Goal: Communication & Community: Answer question/provide support

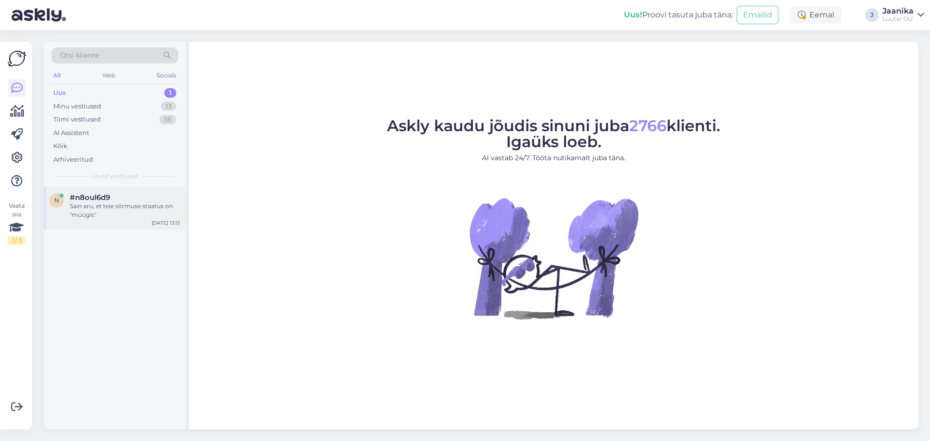
click at [117, 210] on div "Sain aru, et teie sõrmuse staatus on "müügis"." at bounding box center [125, 210] width 110 height 17
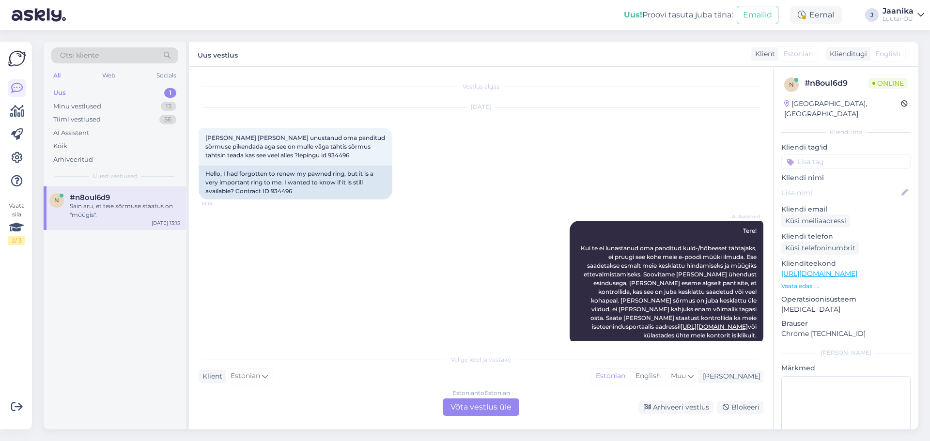
scroll to position [115, 0]
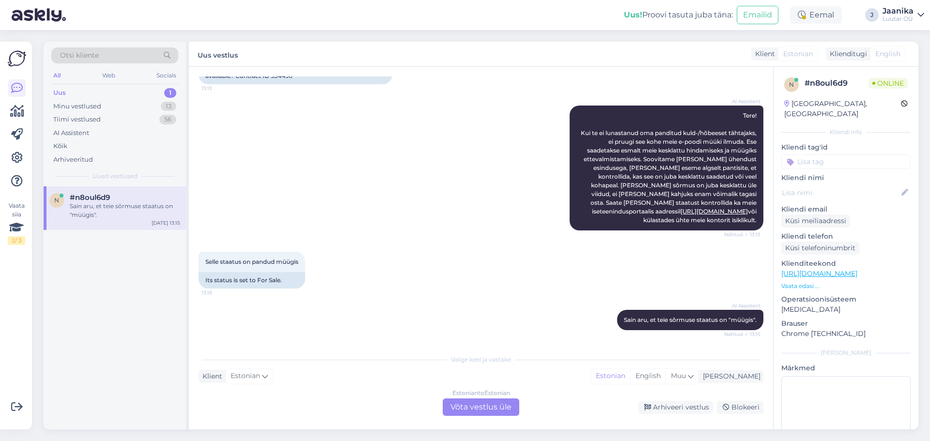
click at [470, 407] on div "Estonian to Estonian Võta vestlus üle" at bounding box center [481, 406] width 76 height 17
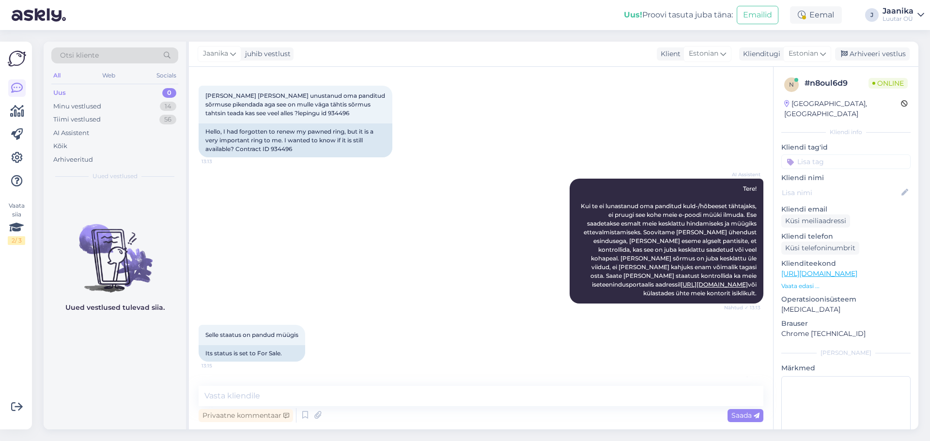
scroll to position [79, 0]
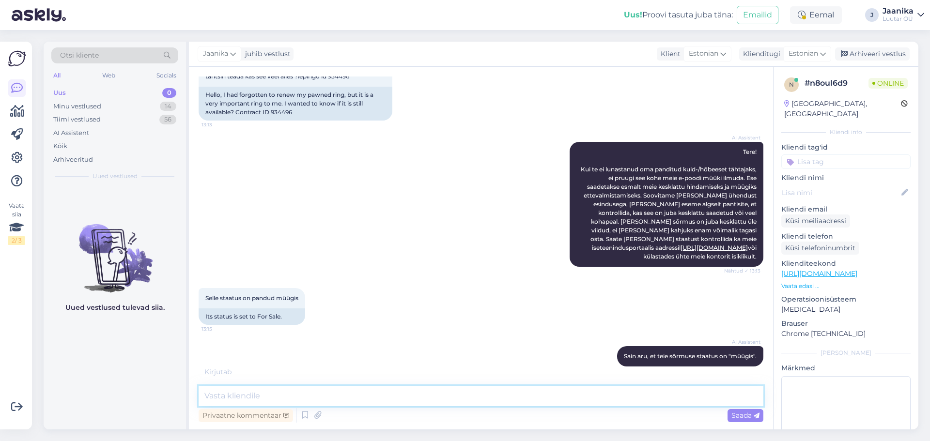
click at [343, 397] on textarea at bounding box center [481, 396] width 565 height 20
type textarea "Tere!"
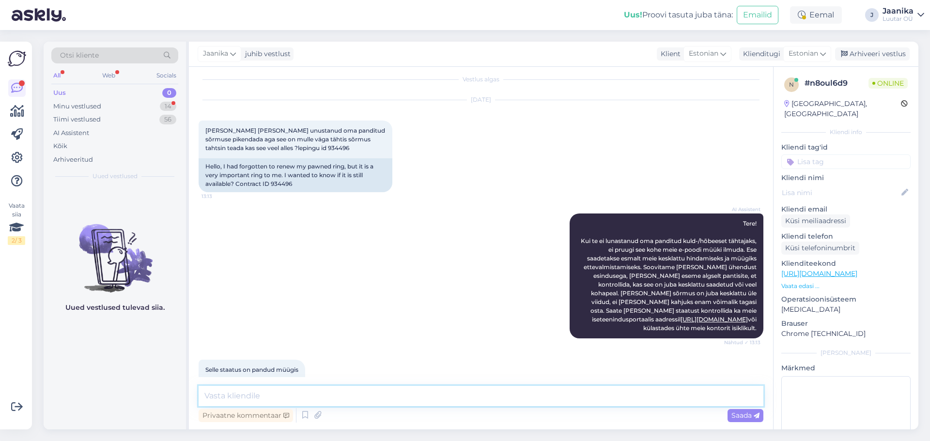
scroll to position [0, 0]
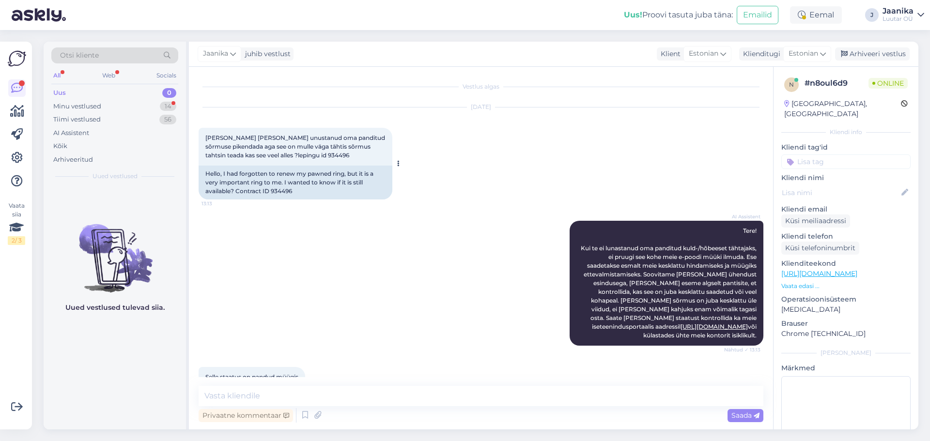
click at [265, 155] on span "[PERSON_NAME] [PERSON_NAME] unustanud oma panditud sõrmuse pikendada aga see on…" at bounding box center [295, 146] width 181 height 25
copy div "934496 13:13"
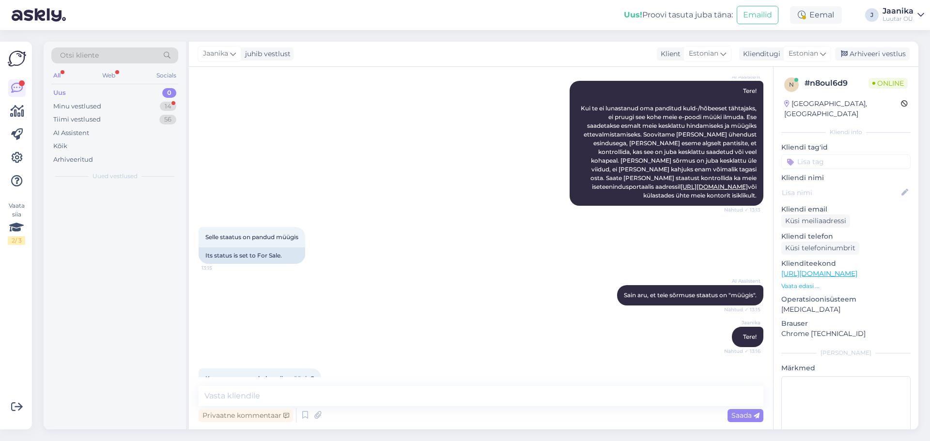
scroll to position [204, 0]
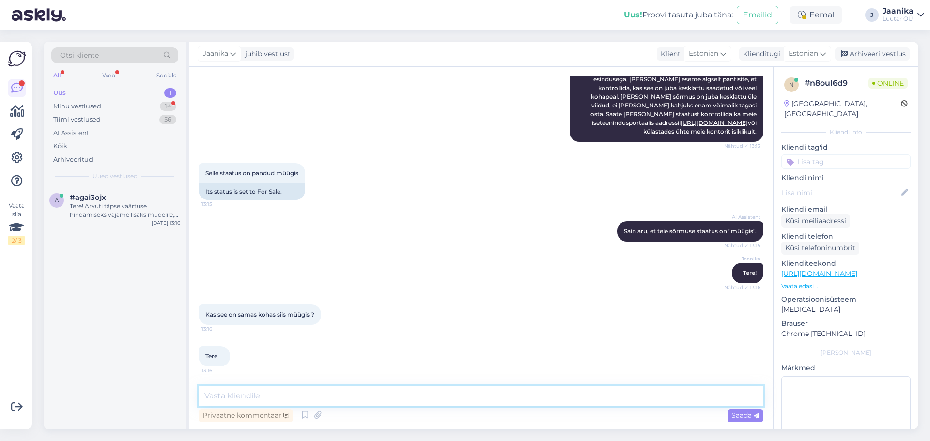
click at [302, 394] on textarea at bounding box center [481, 396] width 565 height 20
type textarea "lepingu tähtaeg oli 21.08"
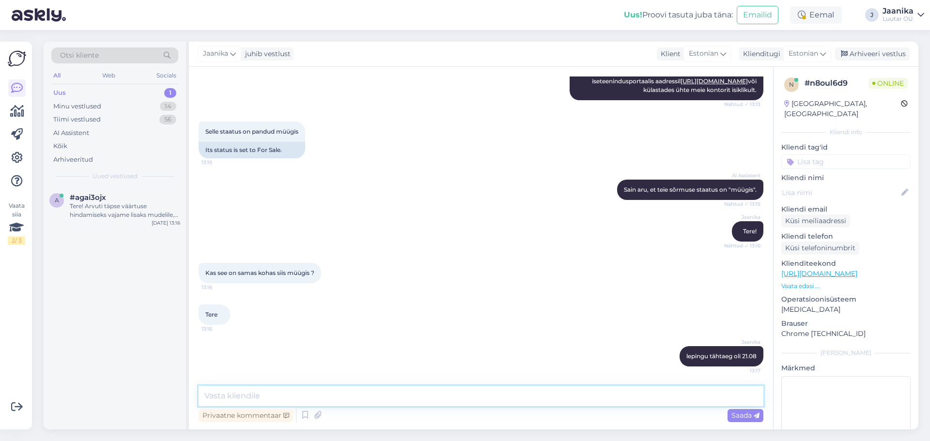
click at [324, 395] on textarea at bounding box center [481, 396] width 565 height 20
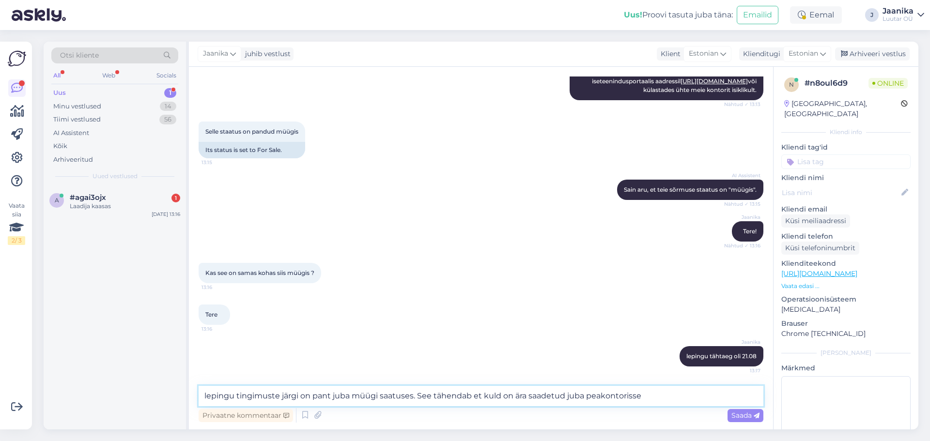
type textarea "lepingu tingimuste järgi on pant juba müügi saatuses. See tähendab et kuld on ä…"
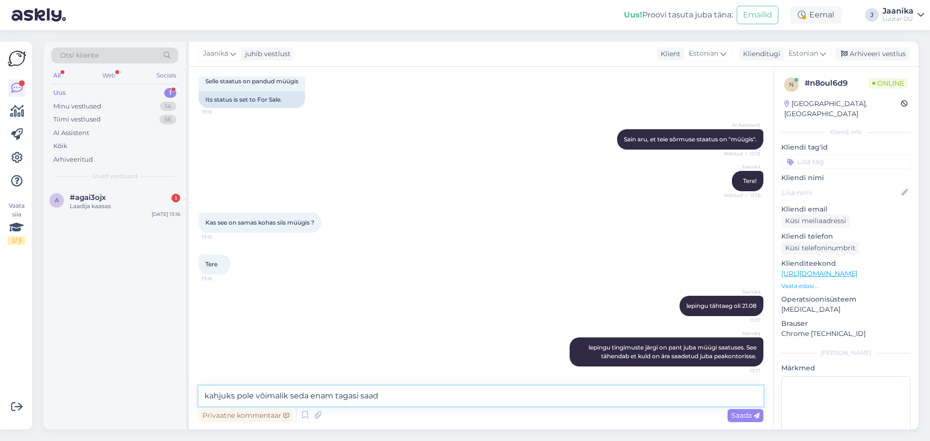
type textarea "kahjuks pole võimalik seda enam tagasi saada"
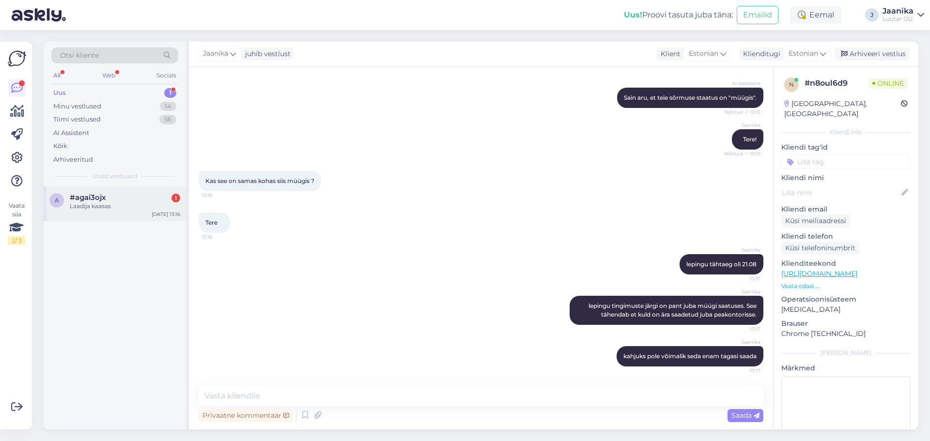
click at [107, 196] on div "#agai3ojx 1" at bounding box center [125, 197] width 110 height 9
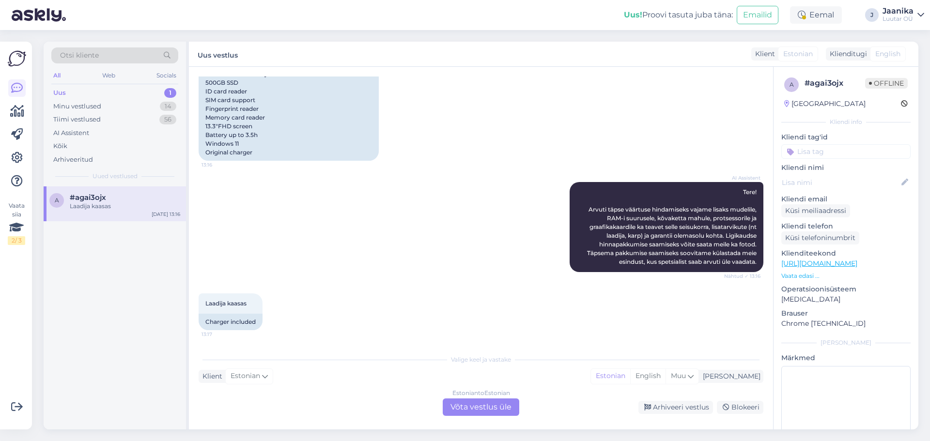
click at [453, 404] on div "Estonian to Estonian Võta vestlus üle" at bounding box center [481, 406] width 76 height 17
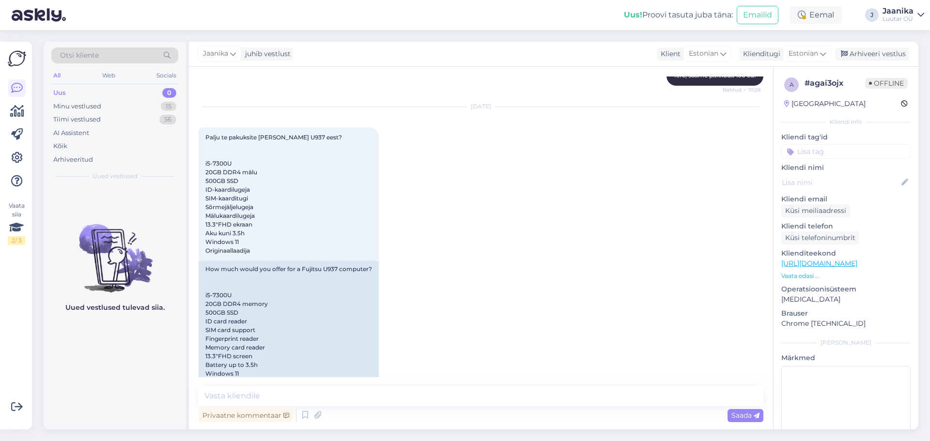
scroll to position [1761, 0]
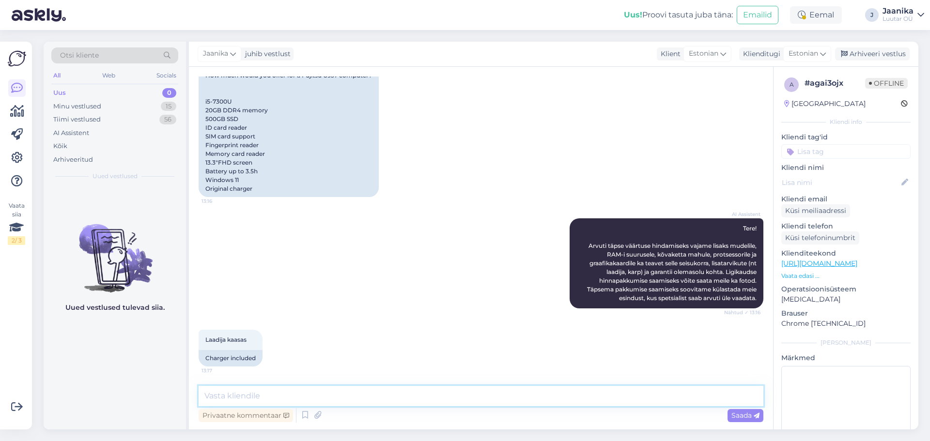
click at [300, 397] on textarea at bounding box center [481, 396] width 565 height 20
type textarea "Tere!"
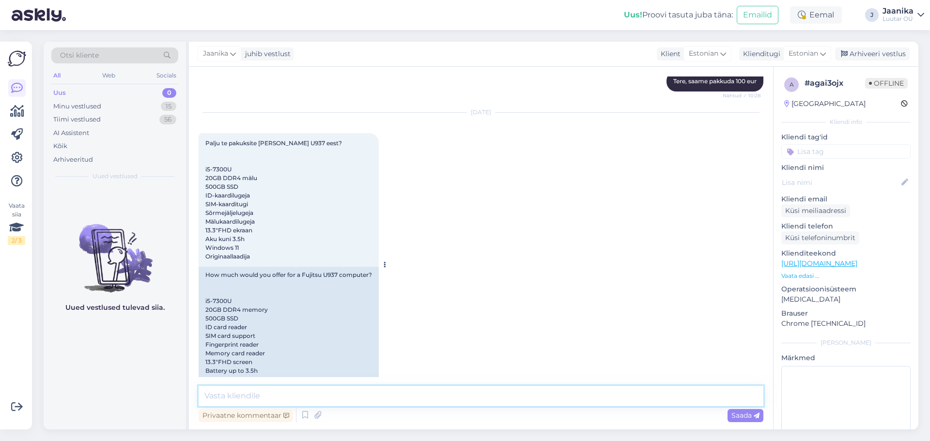
scroll to position [1560, 0]
drag, startPoint x: 206, startPoint y: 123, endPoint x: 304, endPoint y: 251, distance: 161.2
click at [304, 251] on div "Palju te pakuksite [PERSON_NAME] U937 eest? i5-7300U 20GB DDR4 mälu 500GB SSD I…" at bounding box center [289, 201] width 180 height 134
copy span "Palju te pakuksite [PERSON_NAME] U937 eest? i5-7300U 20GB DDR4 mälu 500GB SSD I…"
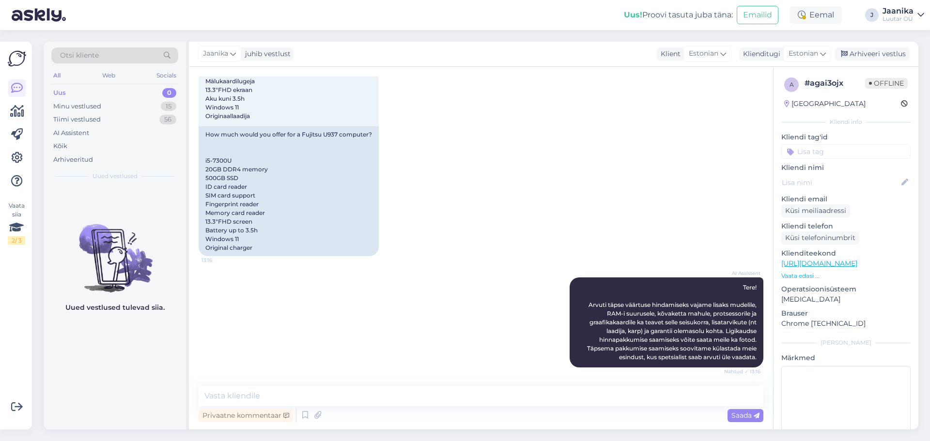
scroll to position [1803, 0]
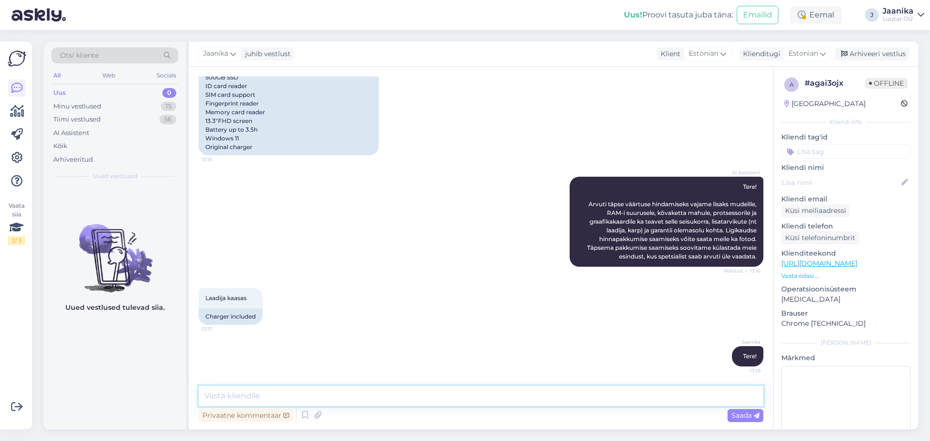
click at [325, 395] on textarea at bounding box center [481, 396] width 565 height 20
type textarea "graafika?"
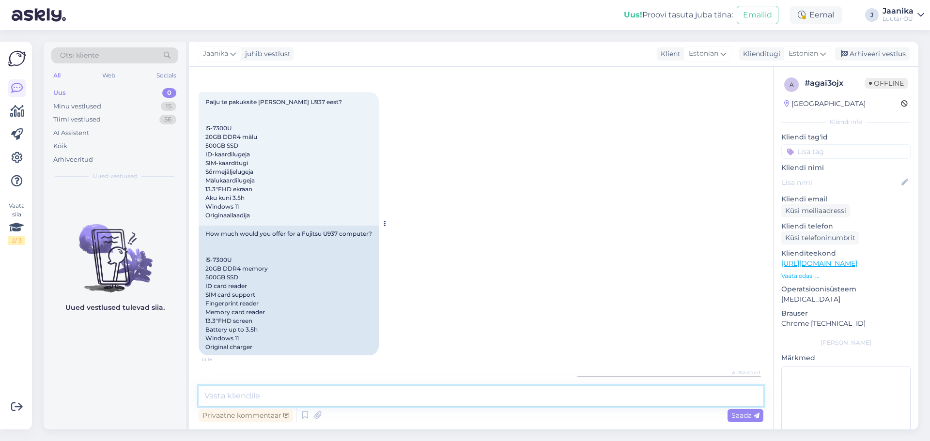
scroll to position [1602, 0]
click at [274, 392] on textarea at bounding box center [481, 396] width 565 height 20
type textarea "lauaarvuti nagu aru saan?"
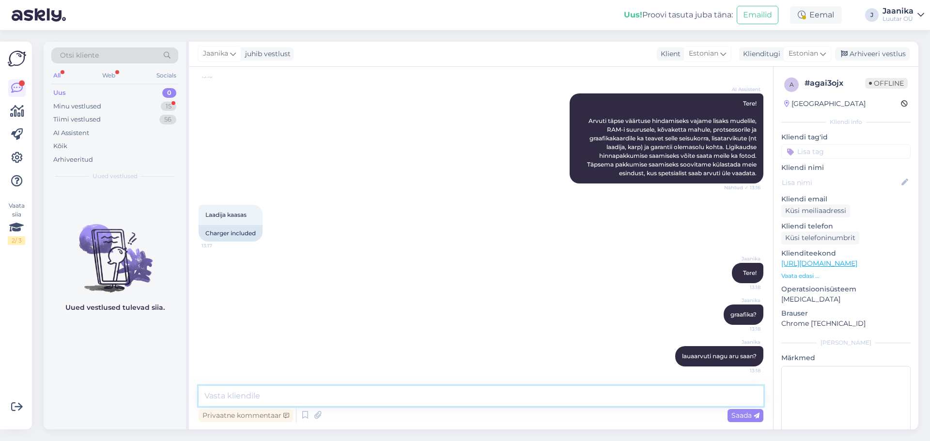
click at [345, 394] on textarea at bounding box center [481, 396] width 565 height 20
click at [352, 393] on textarea at bounding box center [481, 396] width 565 height 20
type textarea "kuni 80€"
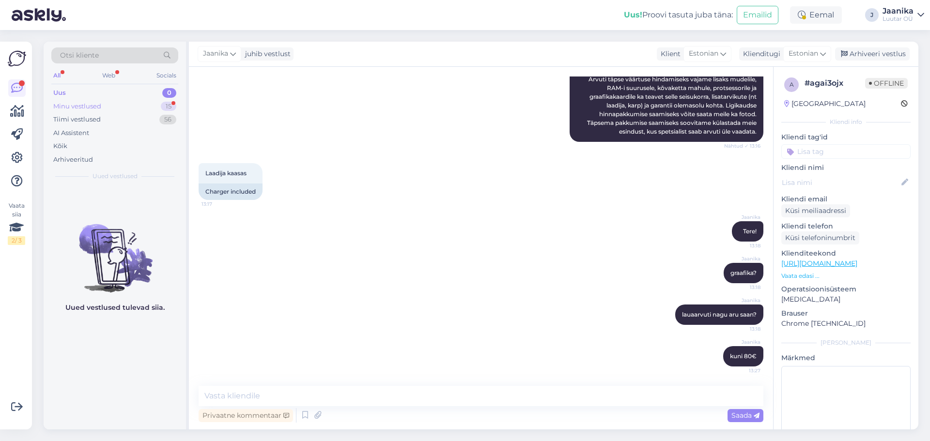
click at [88, 103] on div "Minu vestlused" at bounding box center [77, 107] width 48 height 10
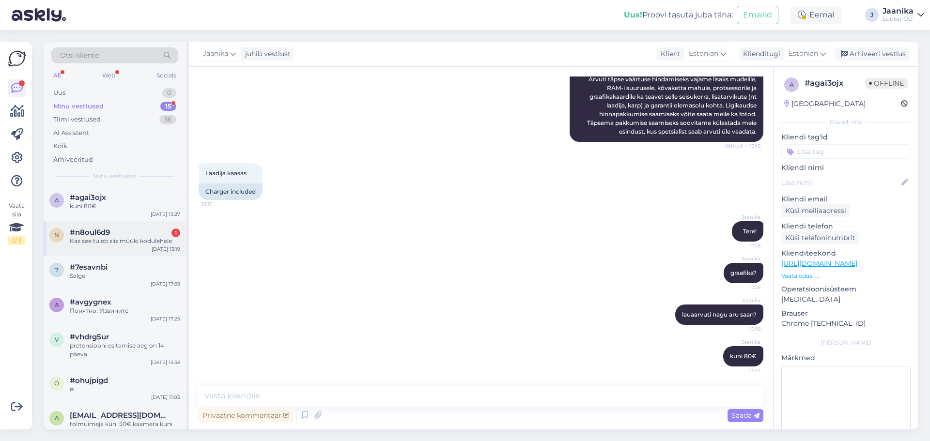
click at [99, 237] on div "Kas see tuleb siis müüki kodulehele" at bounding box center [125, 241] width 110 height 9
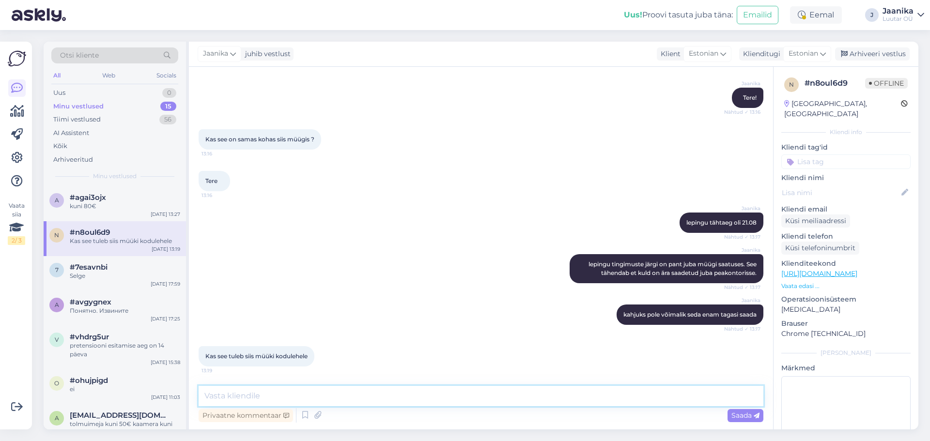
click at [311, 393] on textarea at bounding box center [481, 396] width 565 height 20
type textarea "kahjuks ei oska öelda, mingi osa tuleb müüki, mingi osa läheb kokkuostu"
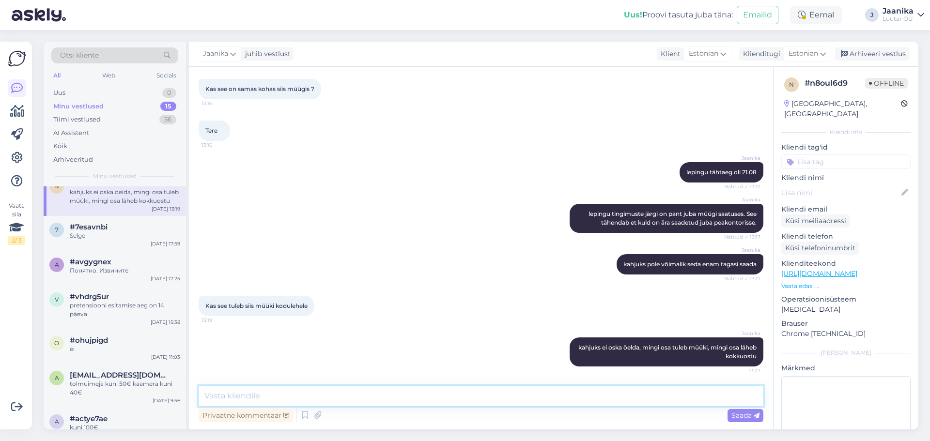
scroll to position [194, 0]
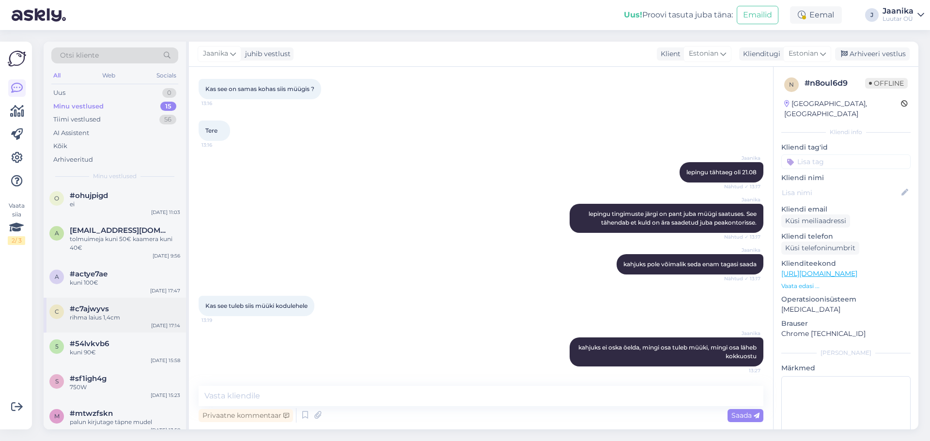
click at [113, 314] on div "rihma laius 1,4cm" at bounding box center [125, 317] width 110 height 9
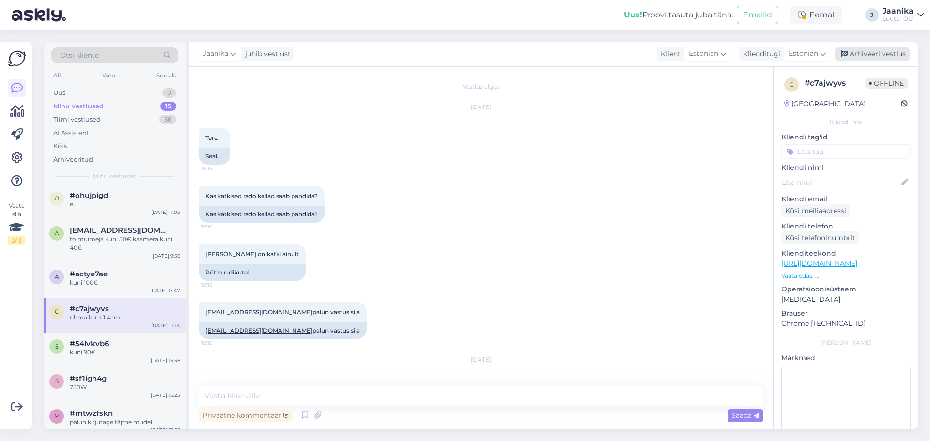
scroll to position [2401, 0]
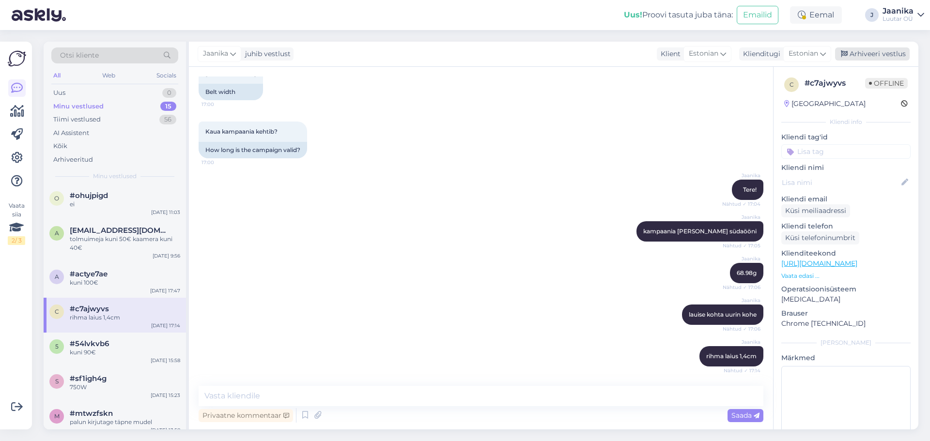
click at [883, 53] on div "Arhiveeri vestlus" at bounding box center [872, 53] width 75 height 13
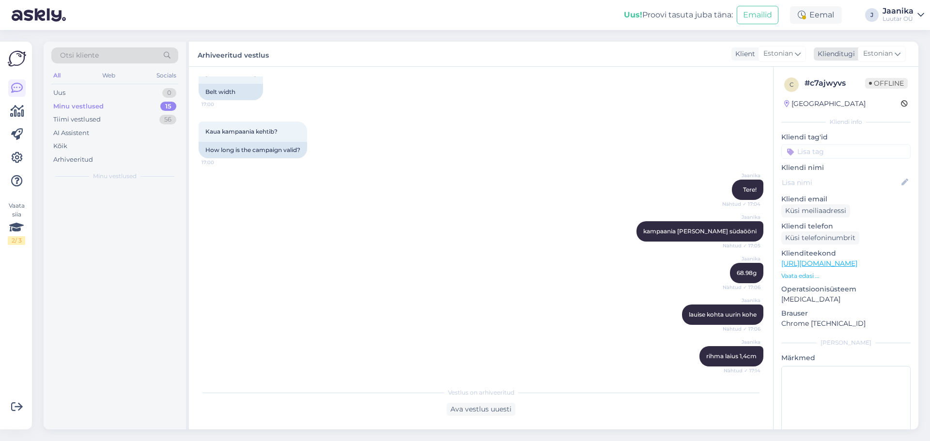
scroll to position [0, 0]
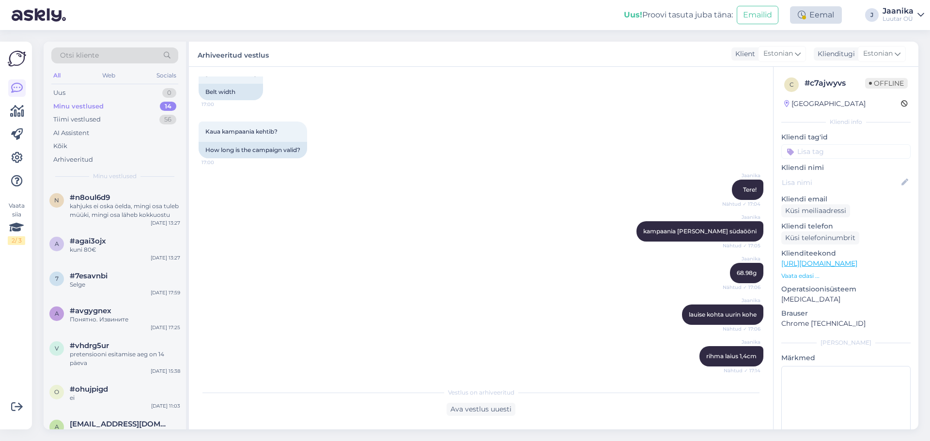
click at [823, 17] on div "Eemal" at bounding box center [816, 14] width 52 height 17
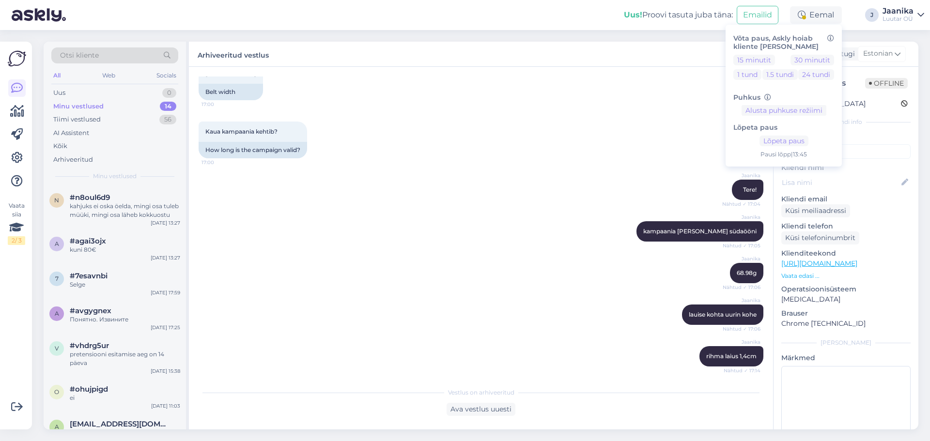
click at [671, 94] on div "Rihma laius 17:00 Belt width" at bounding box center [481, 82] width 565 height 58
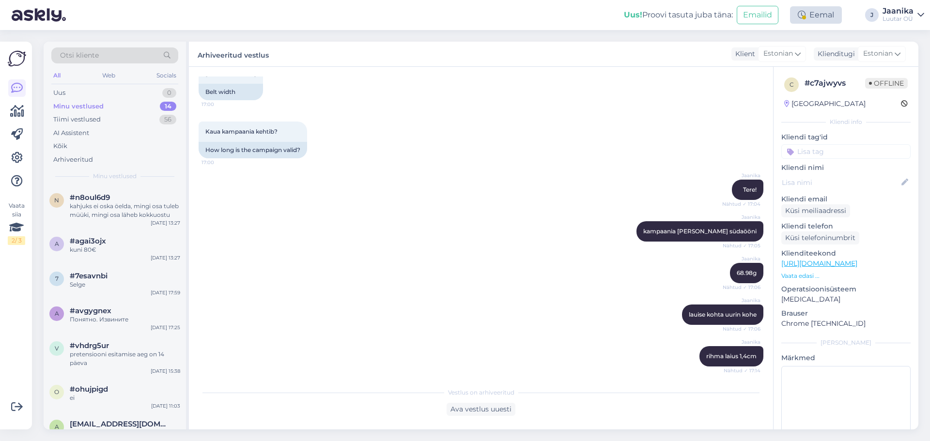
click at [817, 11] on div "Eemal" at bounding box center [816, 14] width 52 height 17
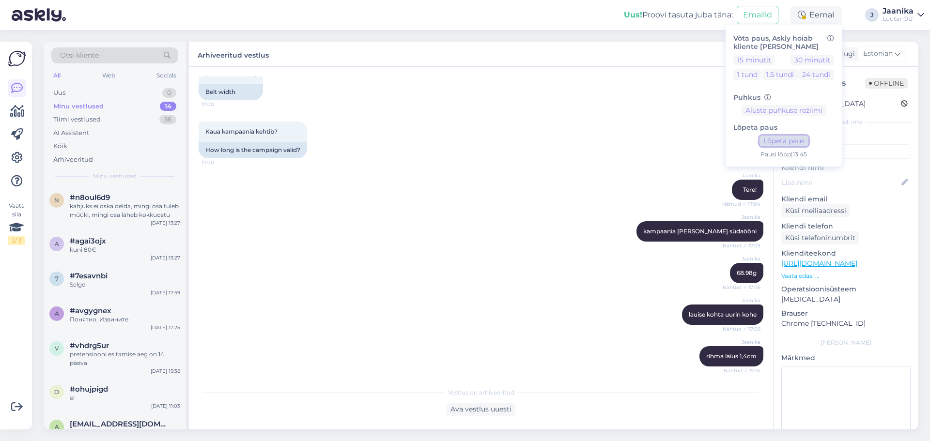
click at [780, 141] on button "Lõpeta paus" at bounding box center [783, 141] width 49 height 11
click at [484, 153] on div "Kaua kampaania kehtib? 17:00 How long is the campaign valid?" at bounding box center [481, 140] width 565 height 58
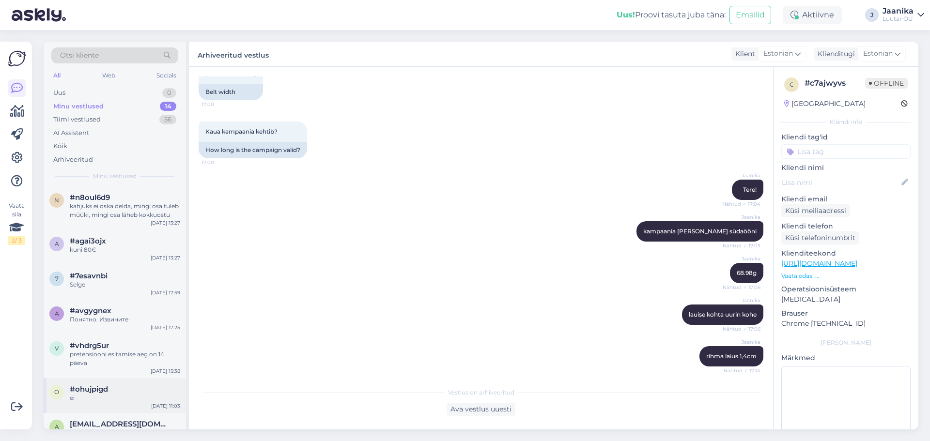
click at [120, 397] on div "ei" at bounding box center [125, 398] width 110 height 9
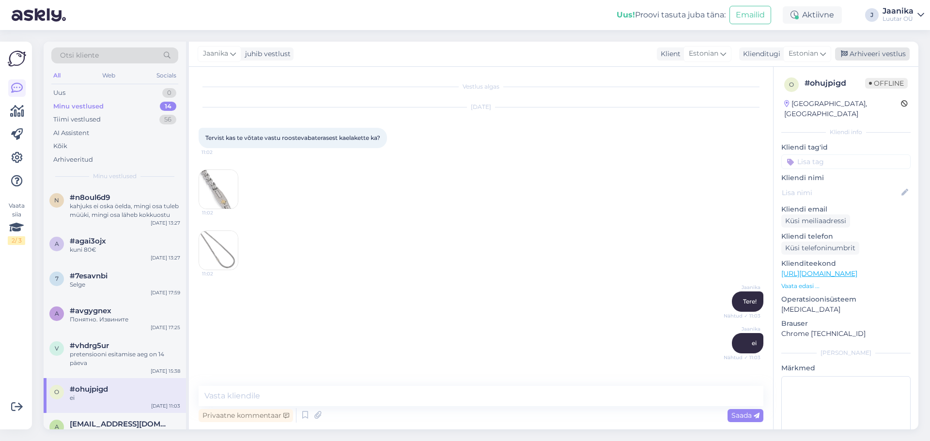
click at [877, 56] on div "Arhiveeri vestlus" at bounding box center [872, 53] width 75 height 13
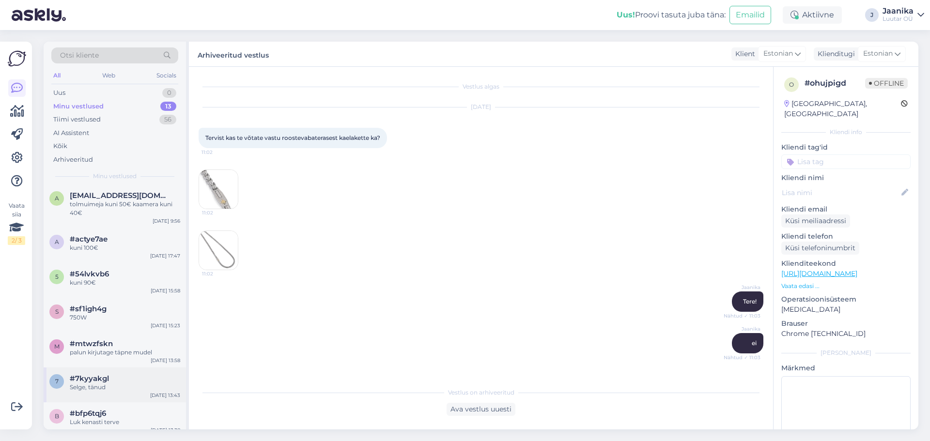
scroll to position [236, 0]
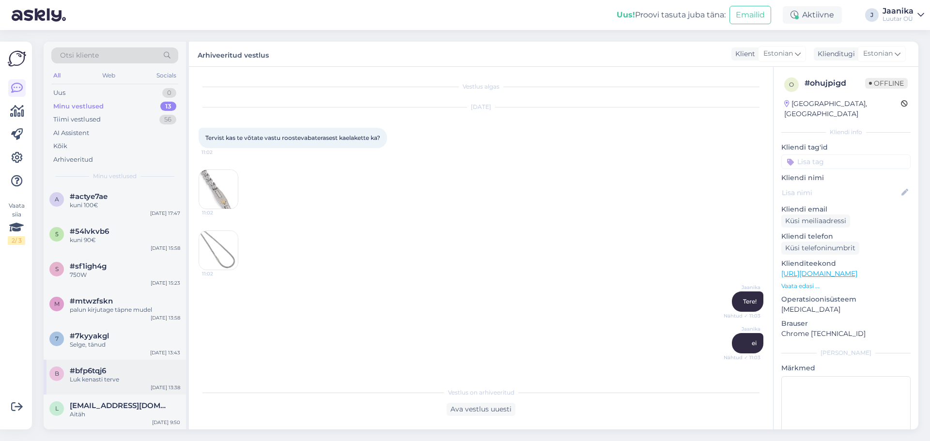
click at [86, 389] on div "b #bfp6tqj6 Luk kenasti terve [DATE] 13:38" at bounding box center [115, 377] width 142 height 35
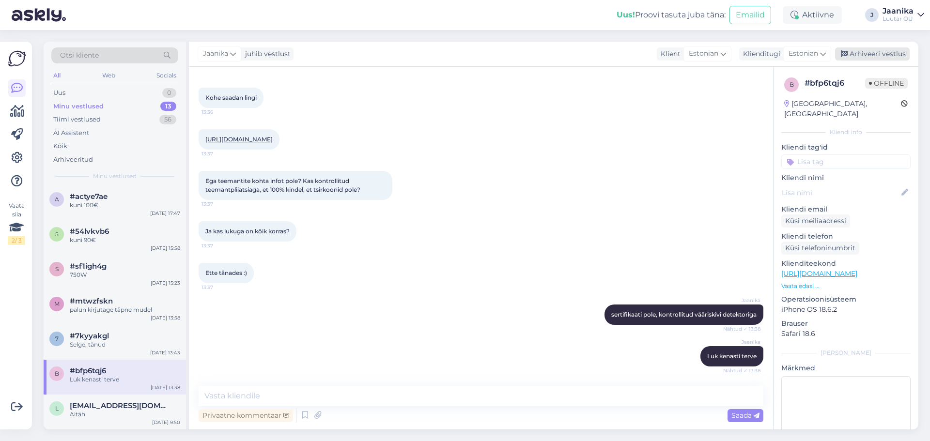
click at [863, 56] on div "Arhiveeri vestlus" at bounding box center [872, 53] width 75 height 13
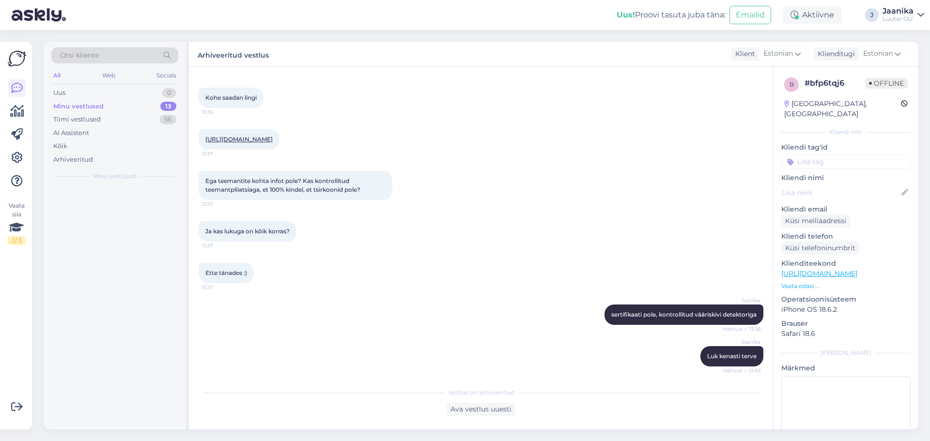
scroll to position [0, 0]
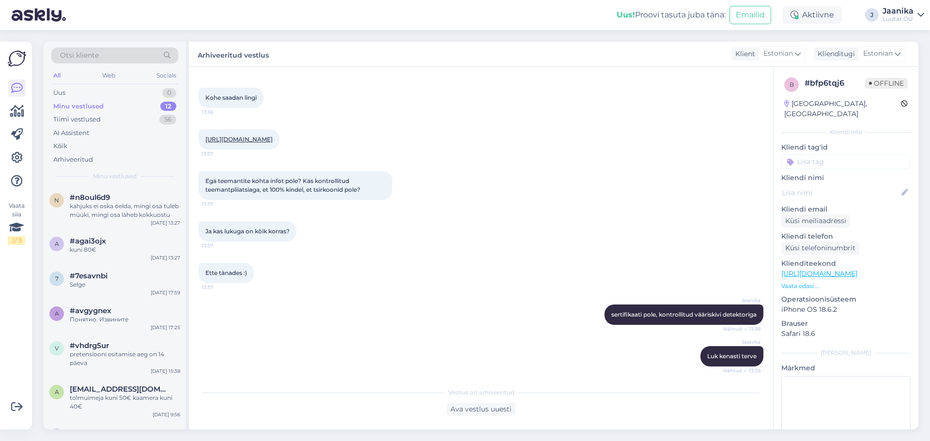
click at [103, 107] on div "Minu vestlused 12" at bounding box center [114, 107] width 127 height 14
click at [107, 362] on div "pretensiooni esitamise aeg on 14 päeva" at bounding box center [125, 358] width 110 height 17
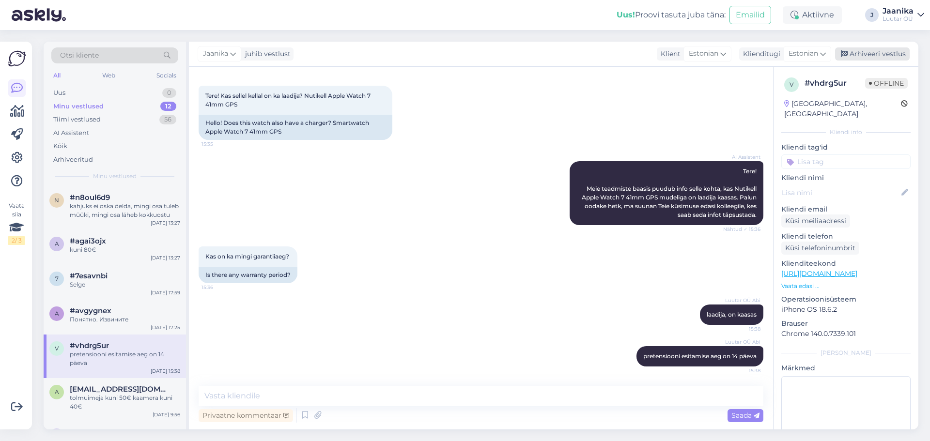
click at [878, 50] on div "Arhiveeri vestlus" at bounding box center [872, 53] width 75 height 13
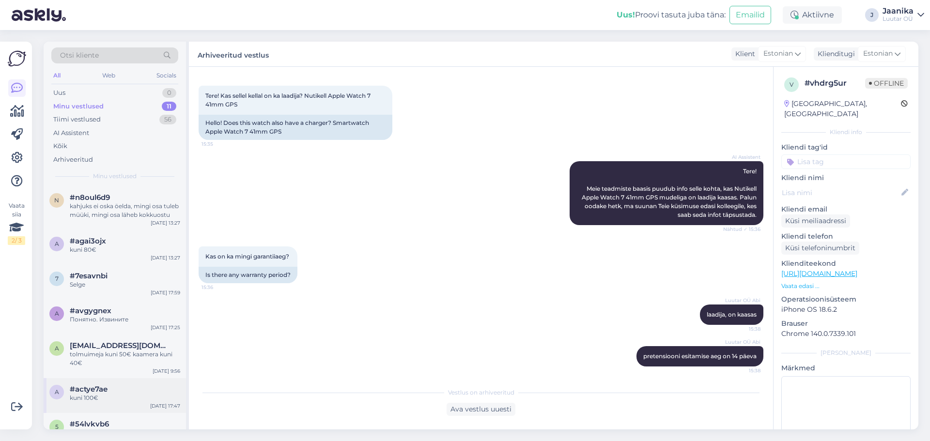
click at [116, 394] on div "kuni 100€" at bounding box center [125, 398] width 110 height 9
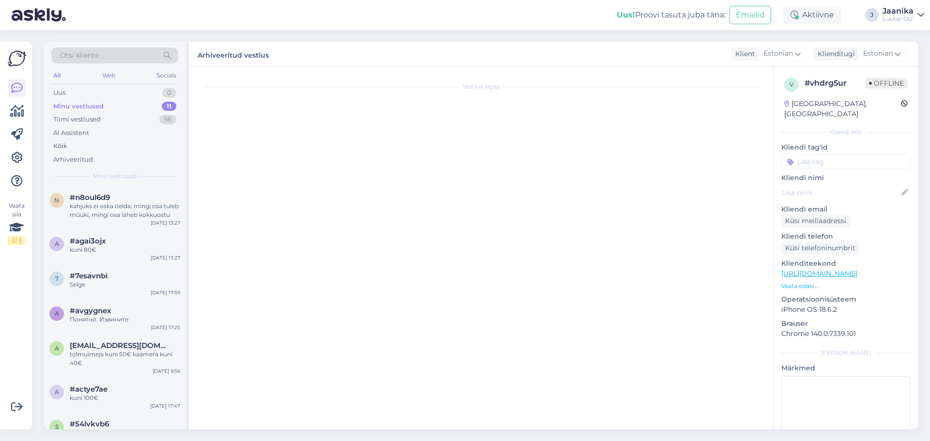
scroll to position [452, 0]
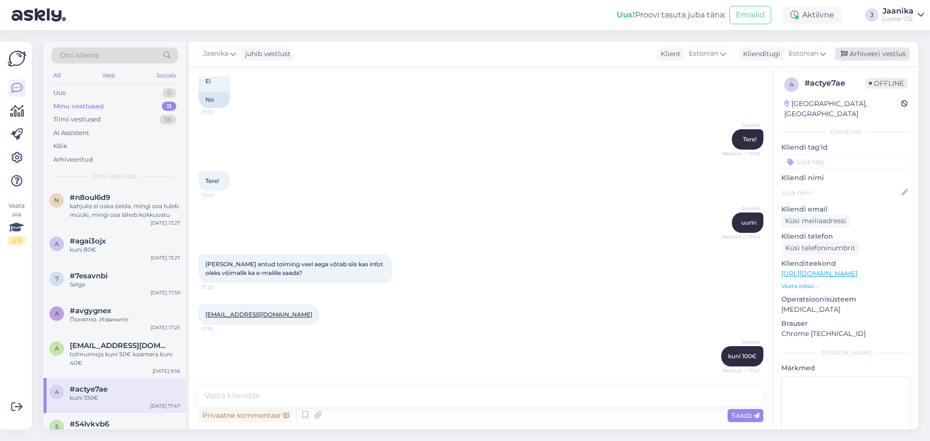
click at [860, 54] on div "Arhiveeri vestlus" at bounding box center [872, 53] width 75 height 13
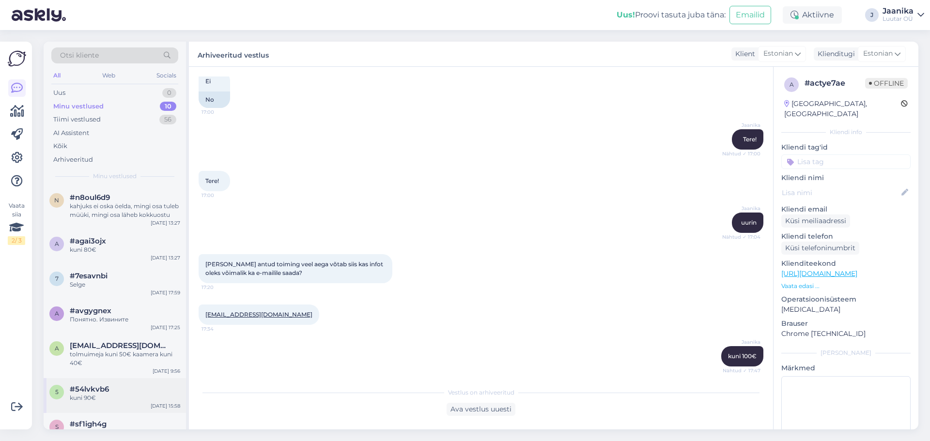
click at [90, 391] on span "#54lvkvb6" at bounding box center [89, 389] width 39 height 9
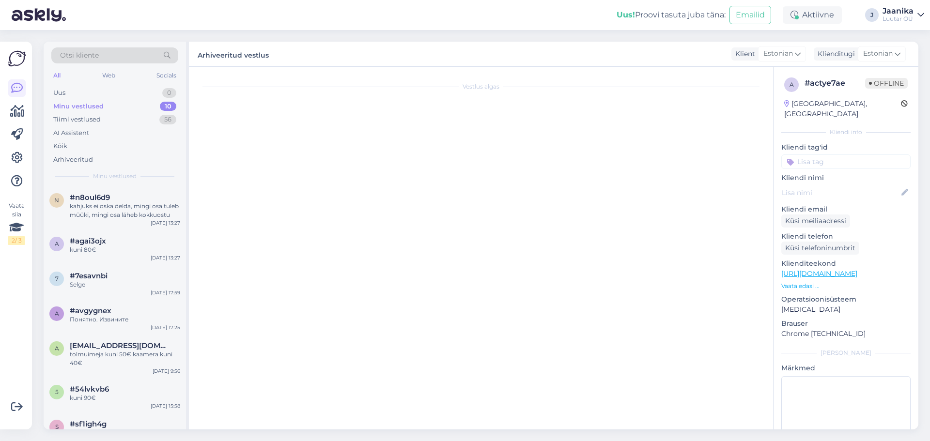
scroll to position [1137, 0]
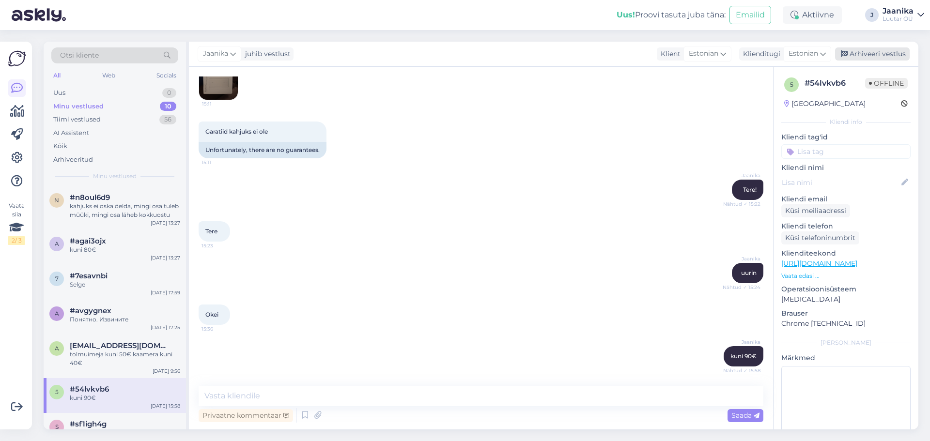
click at [860, 59] on div "Arhiveeri vestlus" at bounding box center [872, 53] width 75 height 13
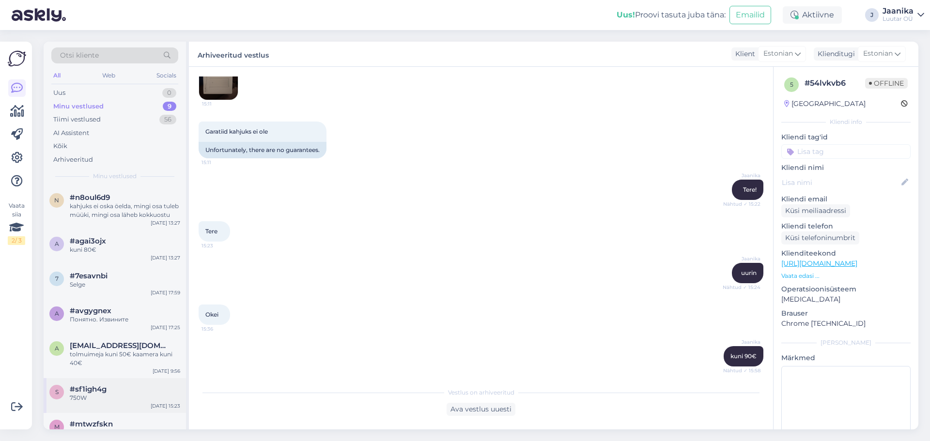
click at [129, 380] on div "s #sf1igh4g 750W [DATE] 15:23" at bounding box center [115, 395] width 142 height 35
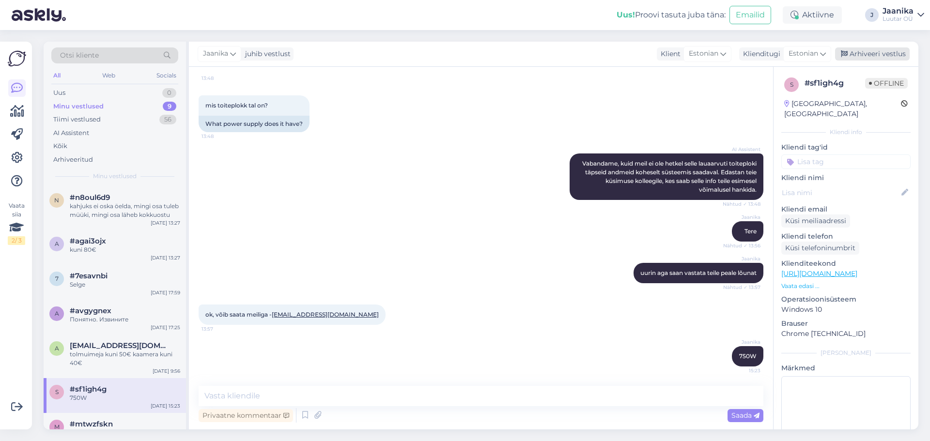
click at [893, 55] on div "Arhiveeri vestlus" at bounding box center [872, 53] width 75 height 13
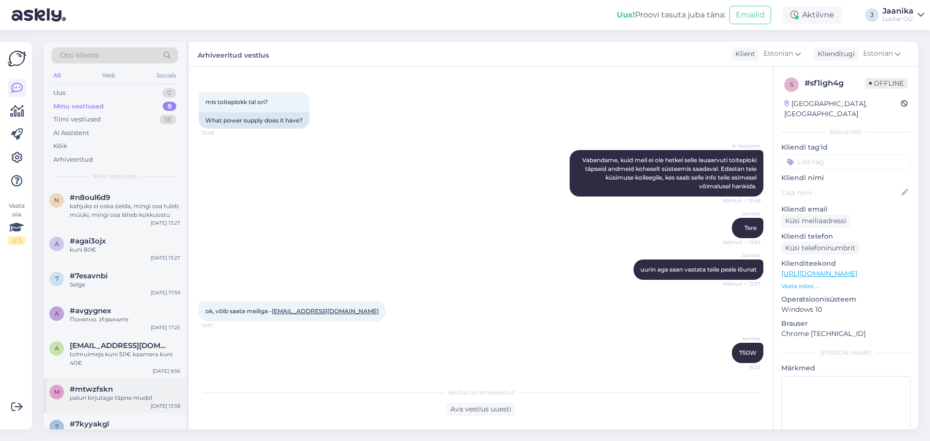
click at [122, 406] on div "m #mtwzfskn palun kirjutage täpne mudel [DATE] 13:58" at bounding box center [115, 395] width 142 height 35
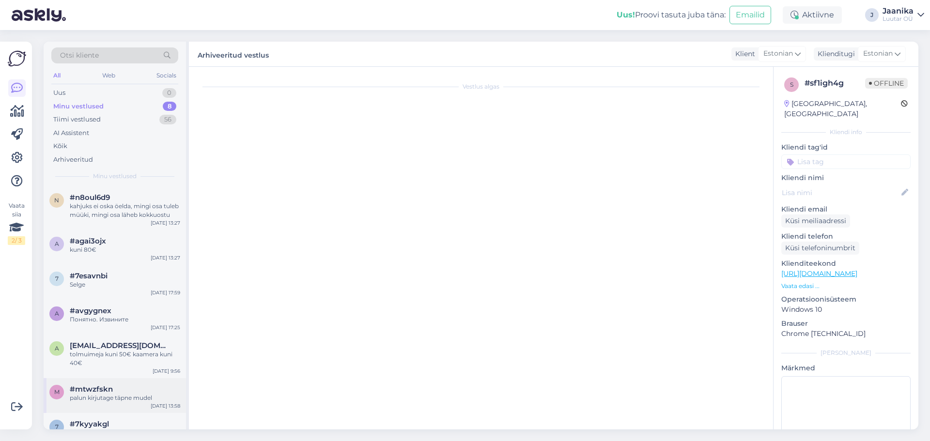
scroll to position [75, 0]
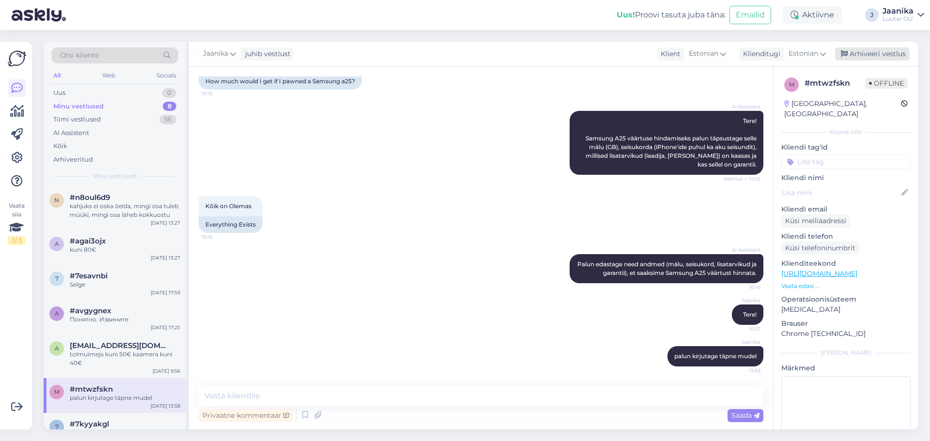
click at [861, 54] on div "Arhiveeri vestlus" at bounding box center [872, 53] width 75 height 13
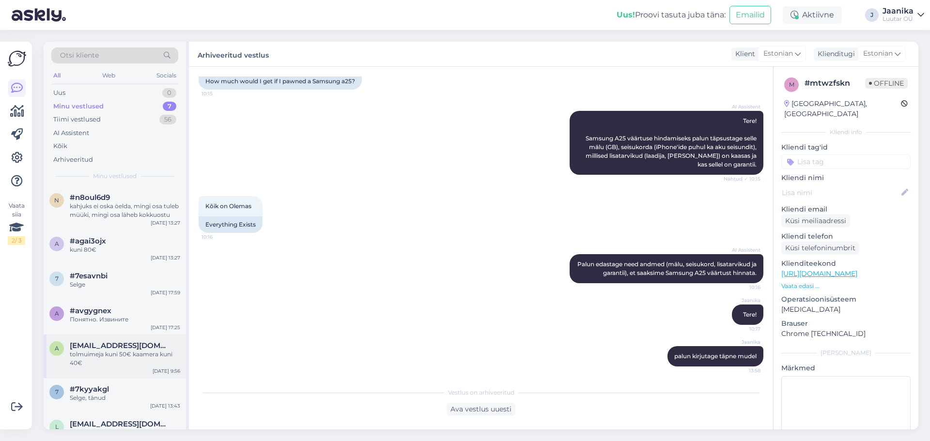
click at [119, 357] on div "tolmuimeja kuni 50€ kaamera kuni 40€" at bounding box center [125, 358] width 110 height 17
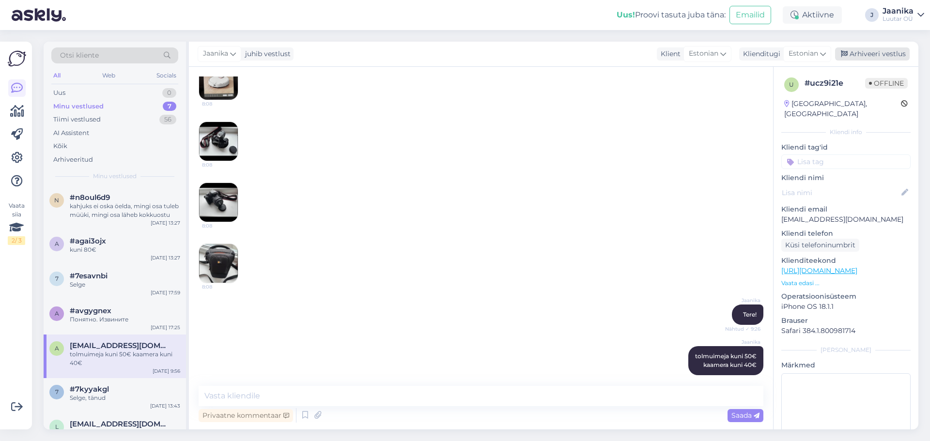
click at [873, 56] on div "Arhiveeri vestlus" at bounding box center [872, 53] width 75 height 13
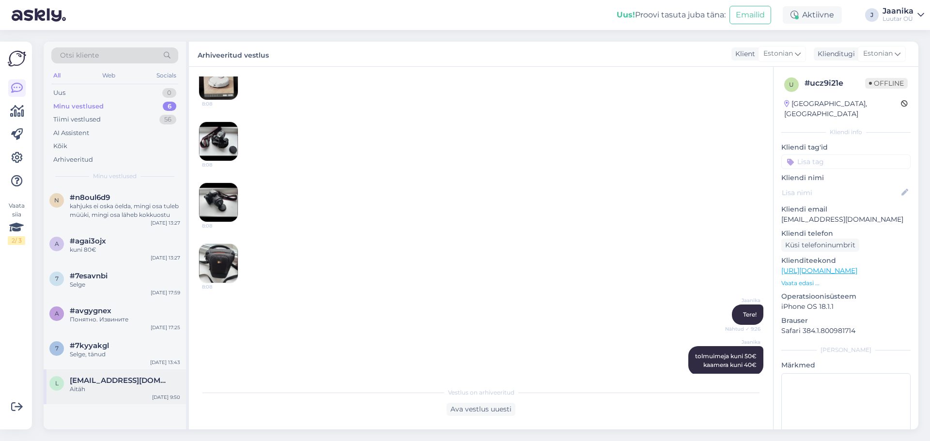
click at [107, 381] on span "[EMAIL_ADDRESS][DOMAIN_NAME]" at bounding box center [120, 380] width 101 height 9
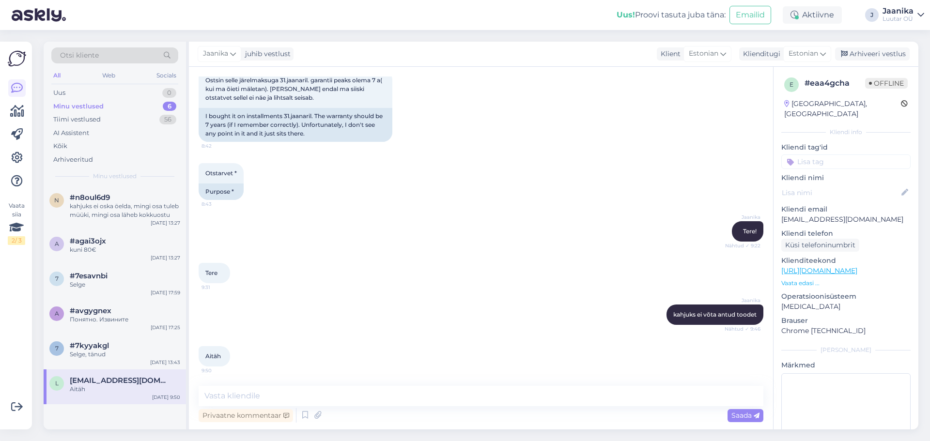
drag, startPoint x: 851, startPoint y: 54, endPoint x: 820, endPoint y: 62, distance: 32.1
click at [851, 54] on div "Arhiveeri vestlus" at bounding box center [872, 53] width 75 height 13
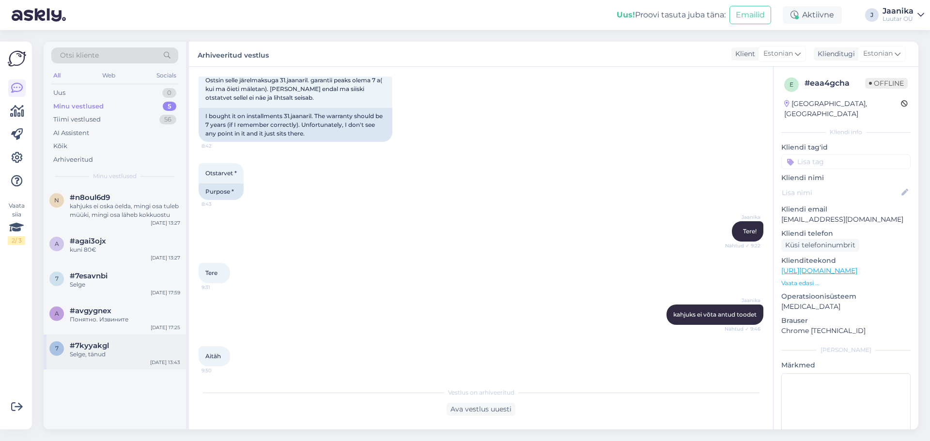
click at [93, 355] on div "Selge, tänud" at bounding box center [125, 354] width 110 height 9
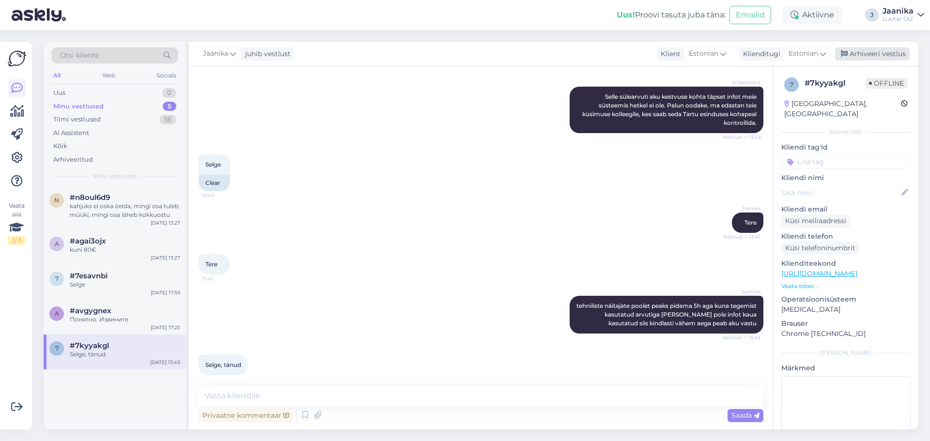
click at [871, 56] on div "Arhiveeri vestlus" at bounding box center [872, 53] width 75 height 13
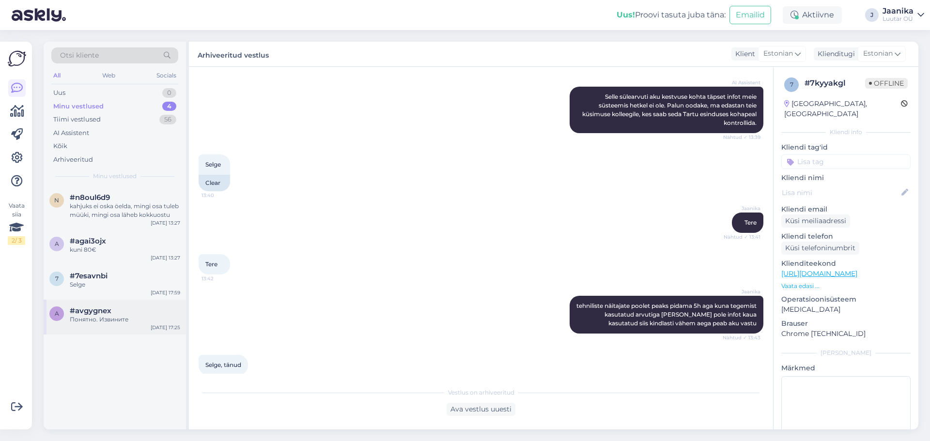
click at [109, 317] on div "Понятно. Извините" at bounding box center [125, 319] width 110 height 9
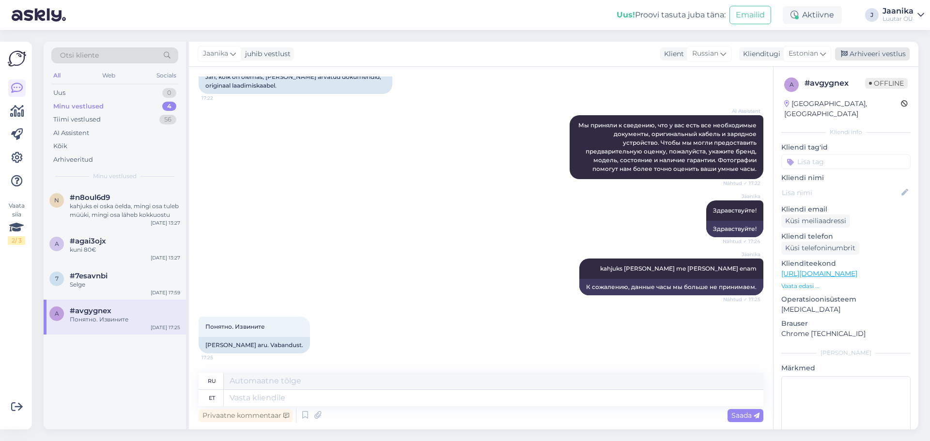
click at [846, 52] on icon at bounding box center [844, 54] width 7 height 7
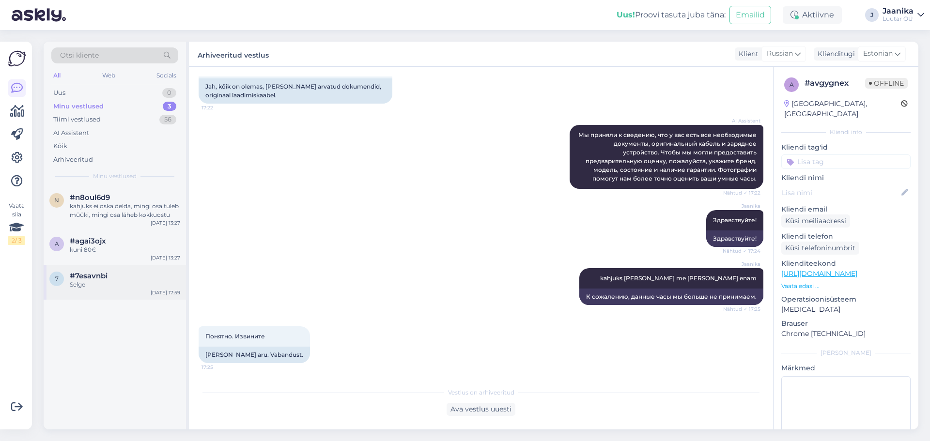
click at [94, 288] on div "Selge" at bounding box center [125, 284] width 110 height 9
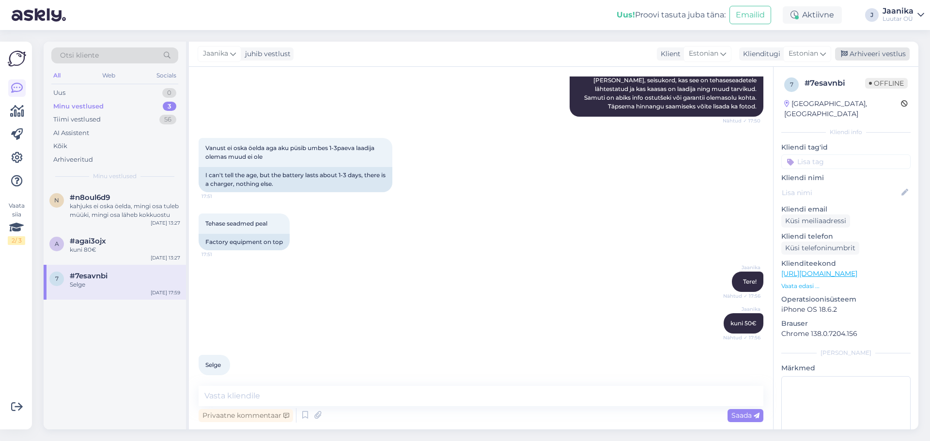
click at [892, 54] on div "Arhiveeri vestlus" at bounding box center [872, 53] width 75 height 13
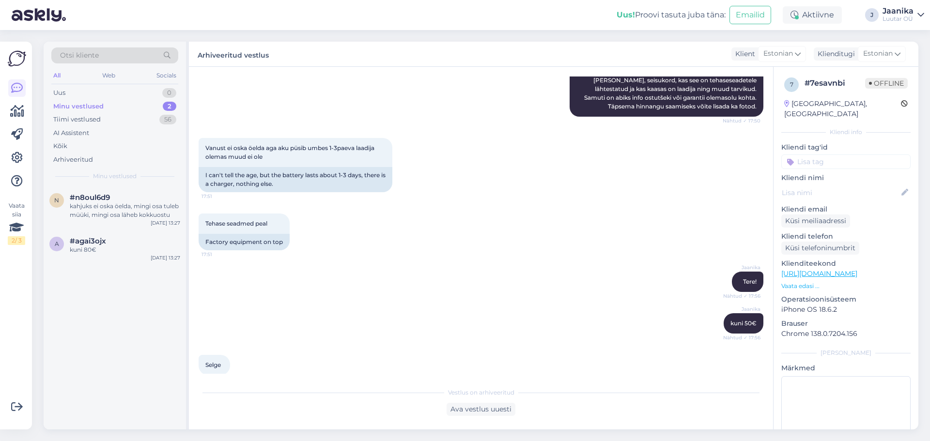
click at [72, 106] on div "Minu vestlused" at bounding box center [78, 107] width 50 height 10
click at [68, 97] on div "Uus 0" at bounding box center [114, 93] width 127 height 14
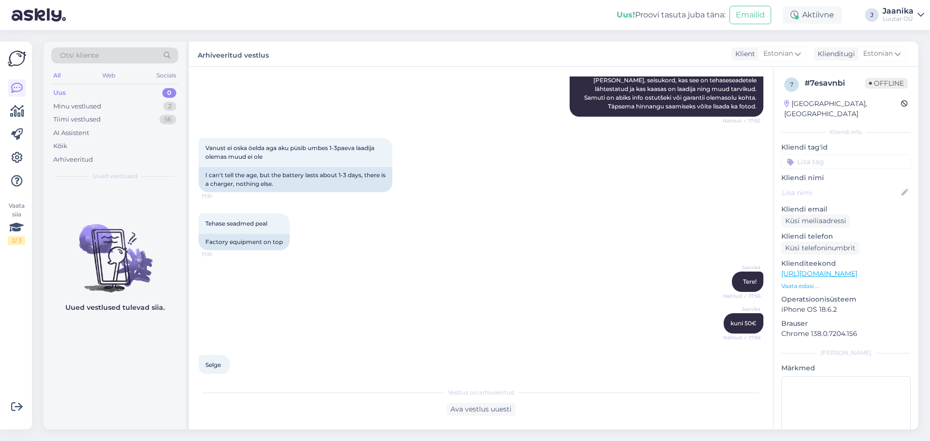
click at [62, 94] on div "Uus" at bounding box center [59, 93] width 13 height 10
click at [65, 105] on div "Minu vestlused" at bounding box center [77, 107] width 48 height 10
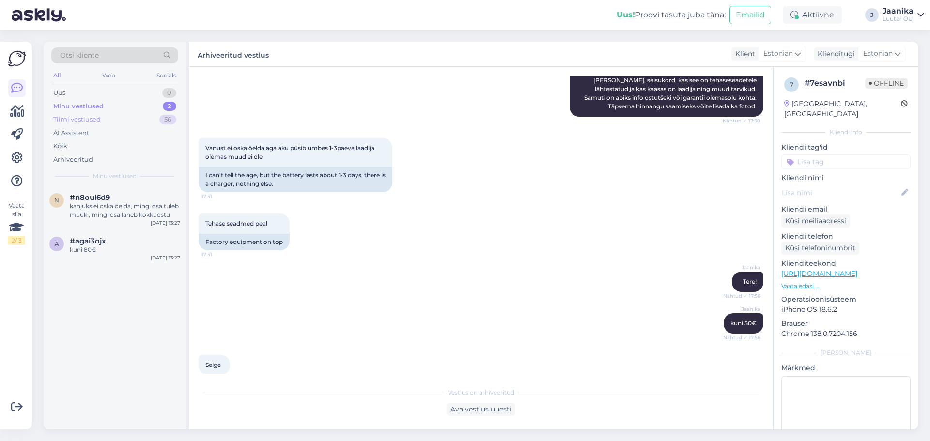
click at [66, 117] on div "Tiimi vestlused" at bounding box center [76, 120] width 47 height 10
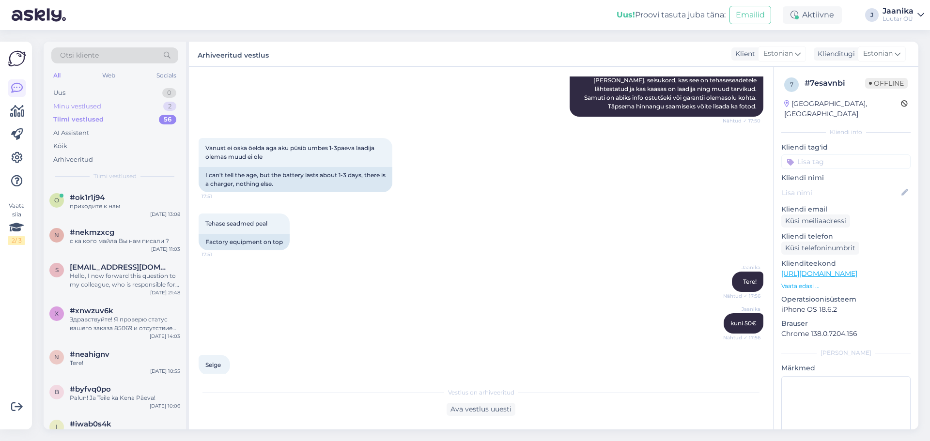
click at [65, 103] on div "Minu vestlused" at bounding box center [77, 107] width 48 height 10
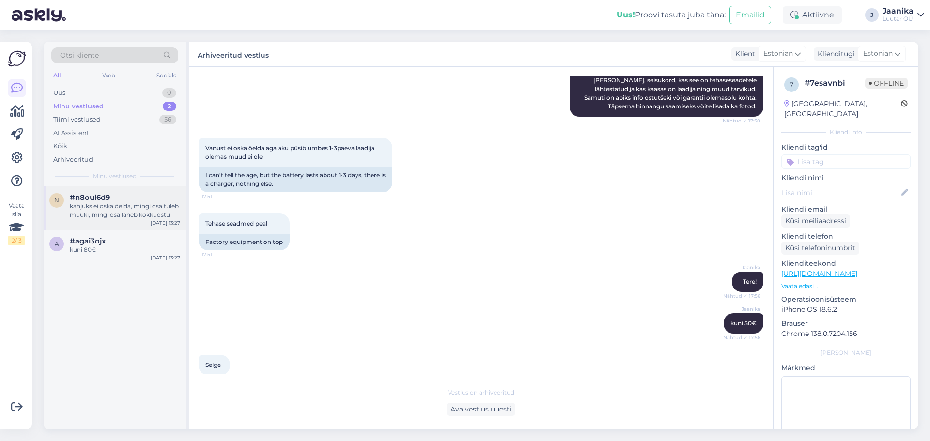
click at [120, 207] on div "kahjuks ei oska öelda, mingi osa tuleb müüki, mingi osa läheb kokkuostu" at bounding box center [125, 210] width 110 height 17
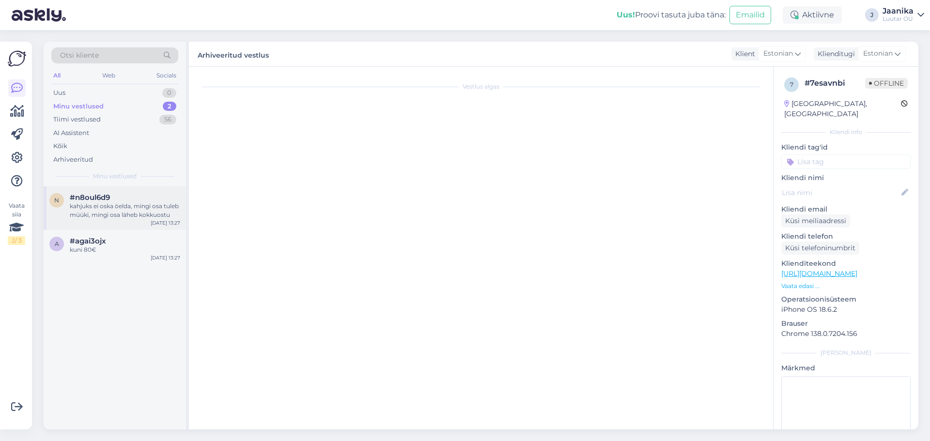
scroll to position [429, 0]
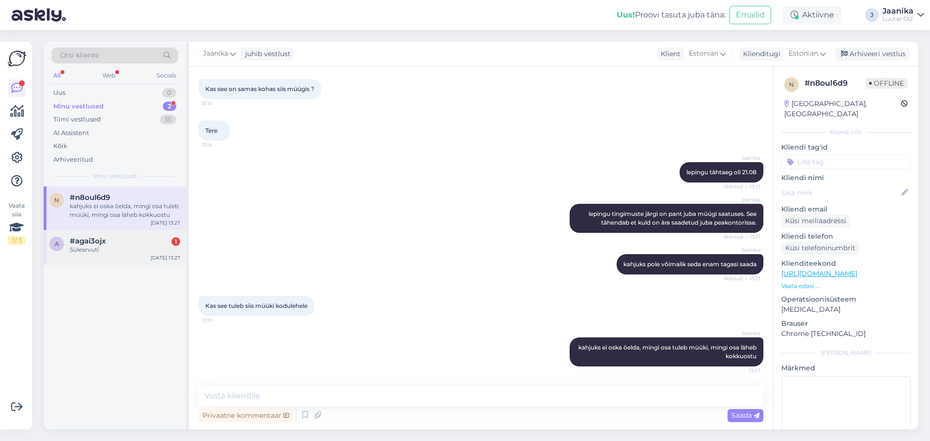
click at [72, 248] on div "Sülearvuti" at bounding box center [125, 249] width 110 height 9
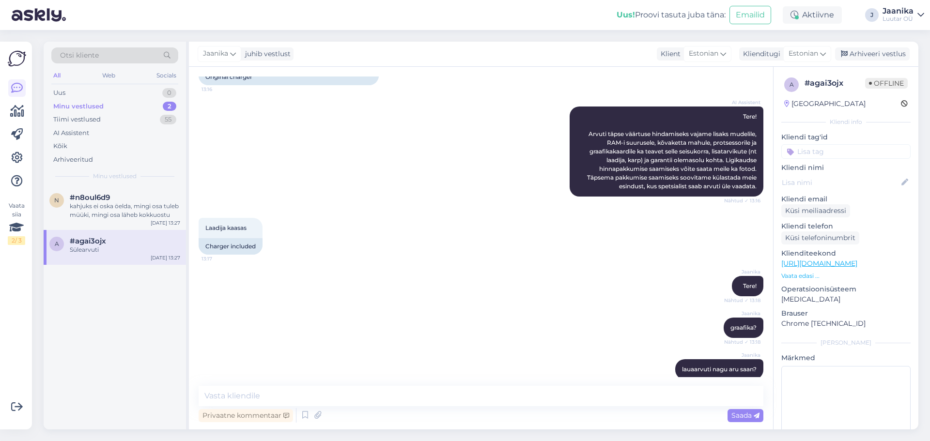
scroll to position [1969, 0]
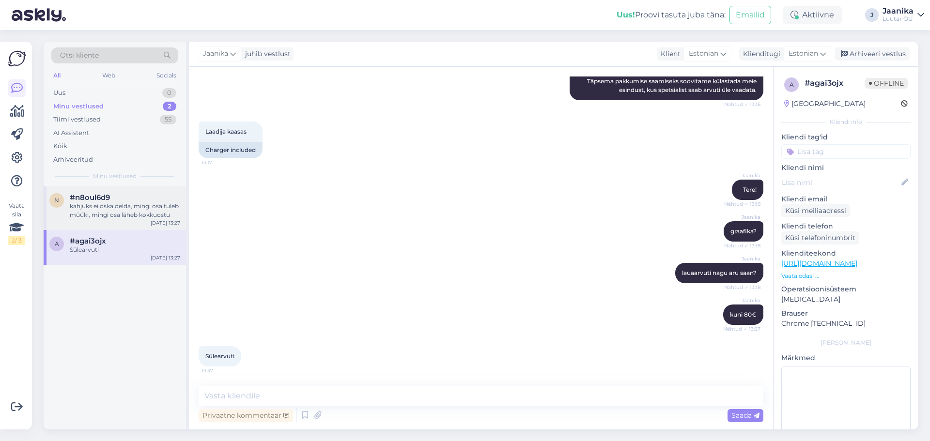
click at [110, 216] on div "kahjuks ei oska öelda, mingi osa tuleb müüki, mingi osa läheb kokkuostu" at bounding box center [125, 210] width 110 height 17
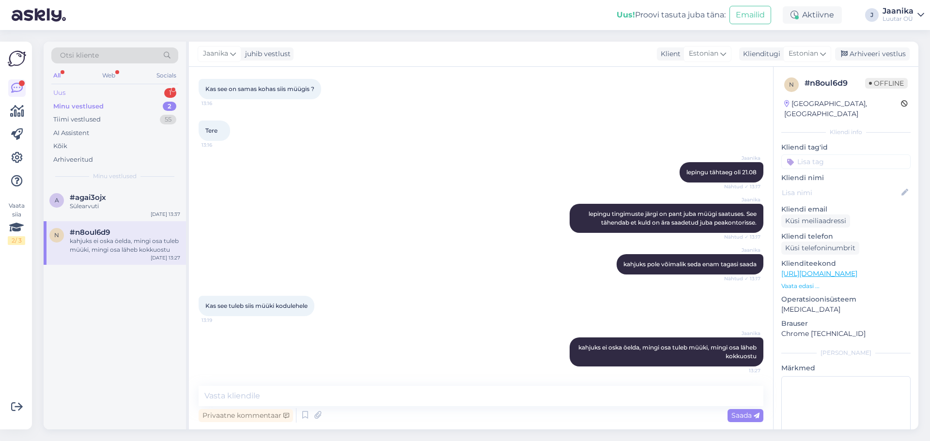
click at [76, 92] on div "Uus 1" at bounding box center [114, 93] width 127 height 14
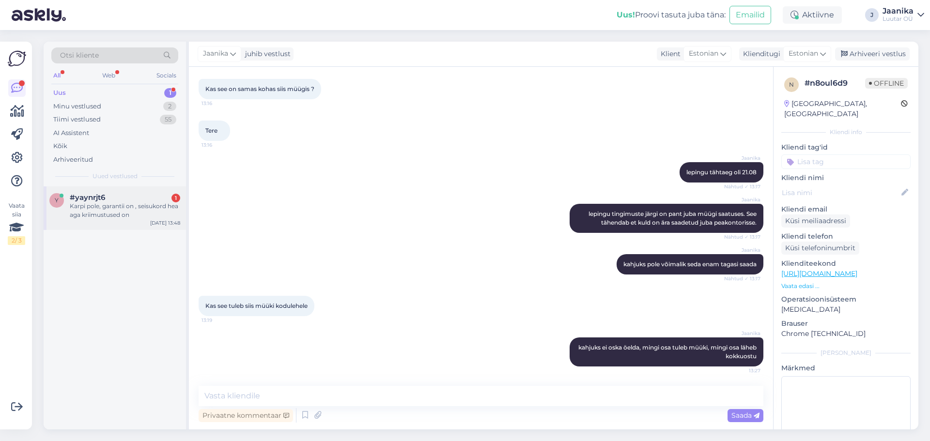
click at [98, 200] on span "#yaynrjt6" at bounding box center [87, 197] width 35 height 9
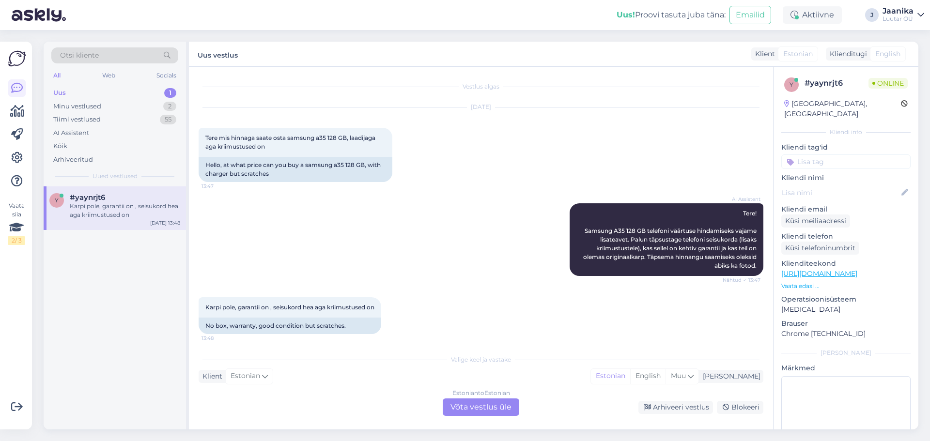
scroll to position [4, 0]
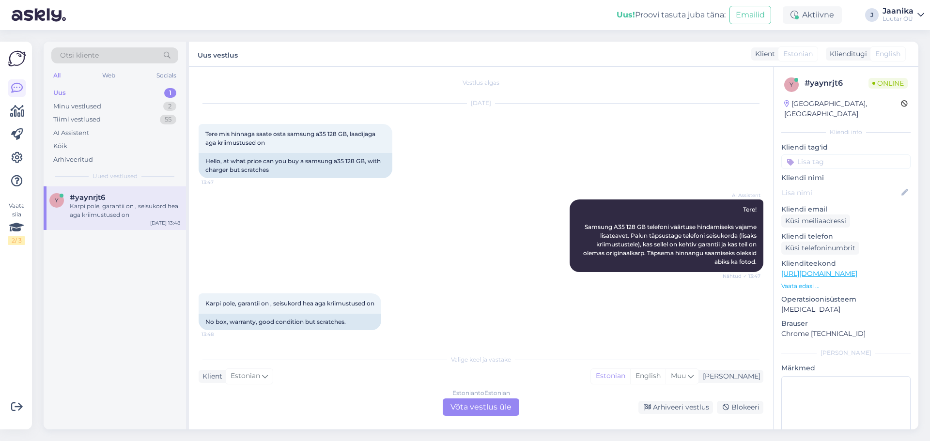
click at [475, 406] on div "Estonian to Estonian Võta vestlus üle" at bounding box center [481, 406] width 76 height 17
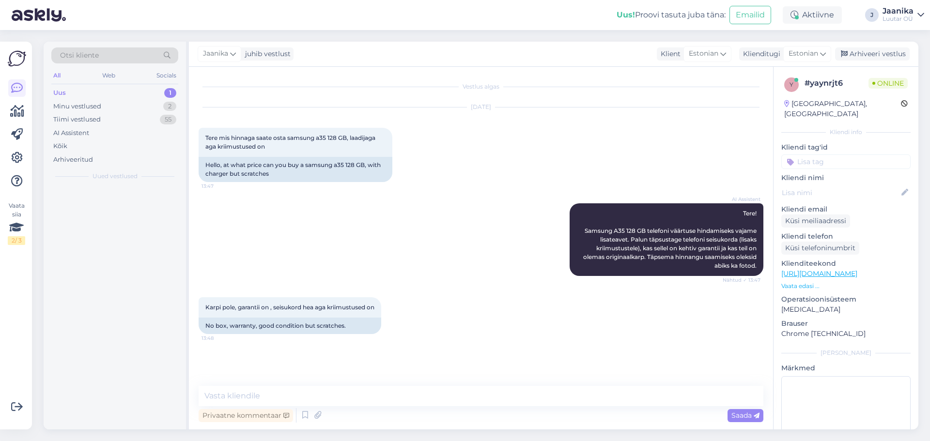
scroll to position [0, 0]
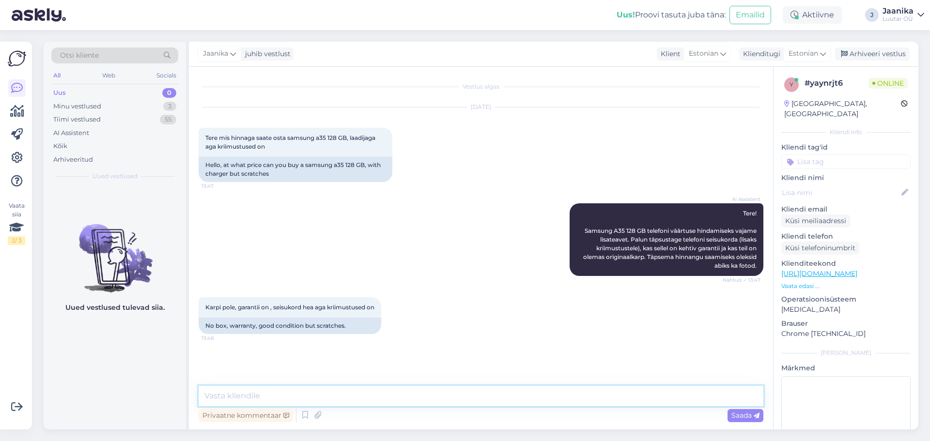
click at [357, 389] on textarea at bounding box center [481, 396] width 565 height 20
type textarea "Tere!"
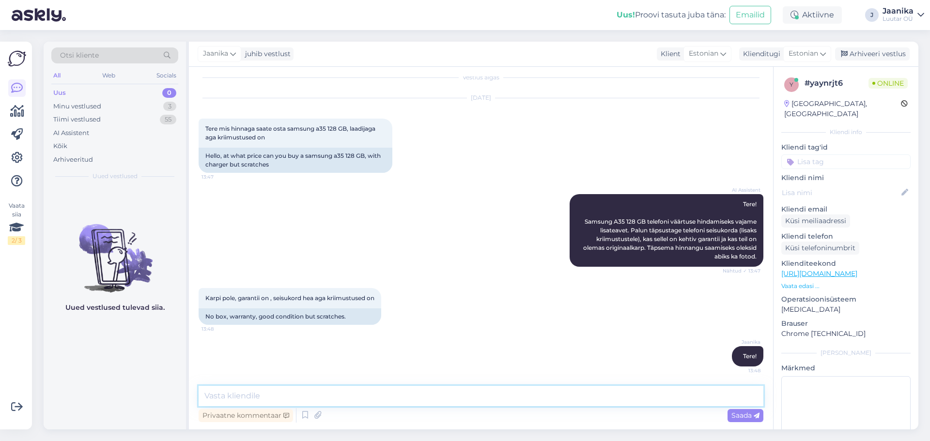
click at [341, 396] on textarea at bounding box center [481, 396] width 565 height 20
type textarea "oleneb kui suured on kriimustused, kas saaks pilti?"
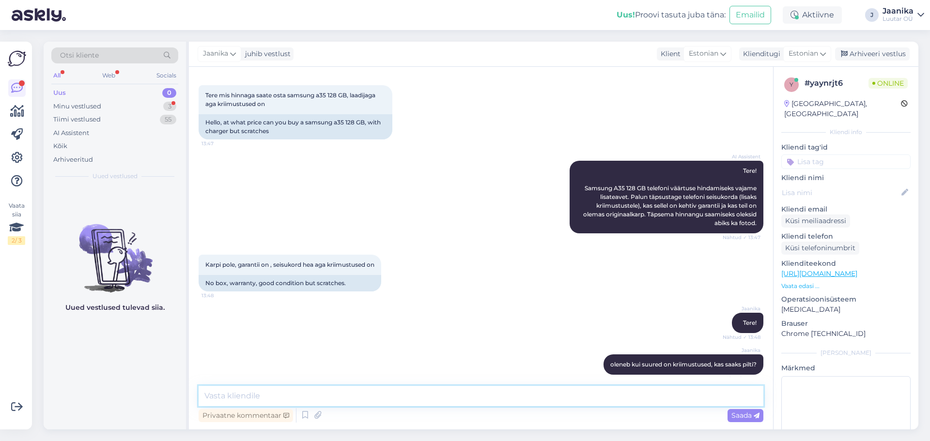
scroll to position [0, 0]
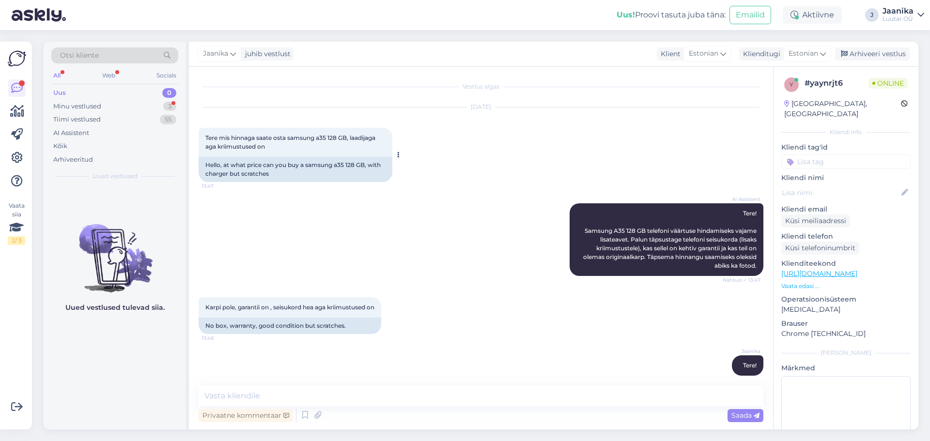
drag, startPoint x: 229, startPoint y: 137, endPoint x: 279, endPoint y: 152, distance: 52.1
click at [279, 152] on div "Tere mis hinnaga saate osta samsung a35 128 GB, laadijaga aga kriimustused on 1…" at bounding box center [296, 142] width 194 height 29
copy span "ere mis hinnaga saate osta samsung a35 128 GB, laadijaga aga kriimustused on"
click at [76, 102] on div "Minu vestlused" at bounding box center [77, 107] width 48 height 10
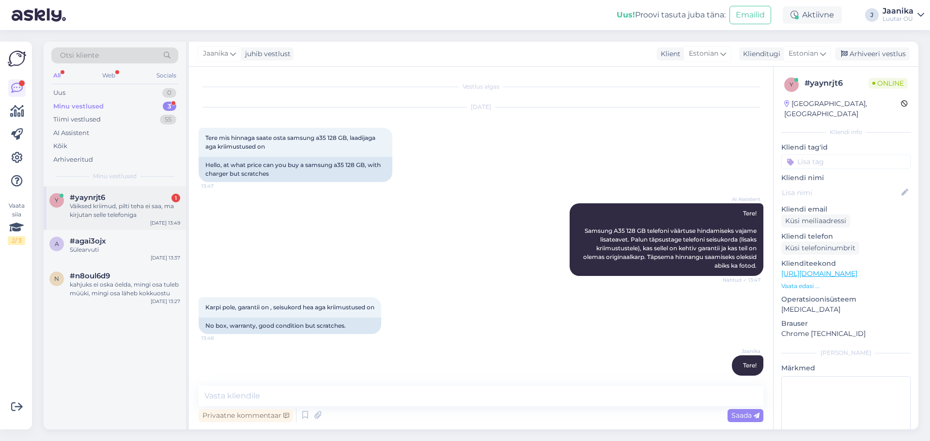
click at [101, 216] on div "Väiksed kriimud, pilti teha ei saa, ma kirjutan selle telefoniga" at bounding box center [125, 210] width 110 height 17
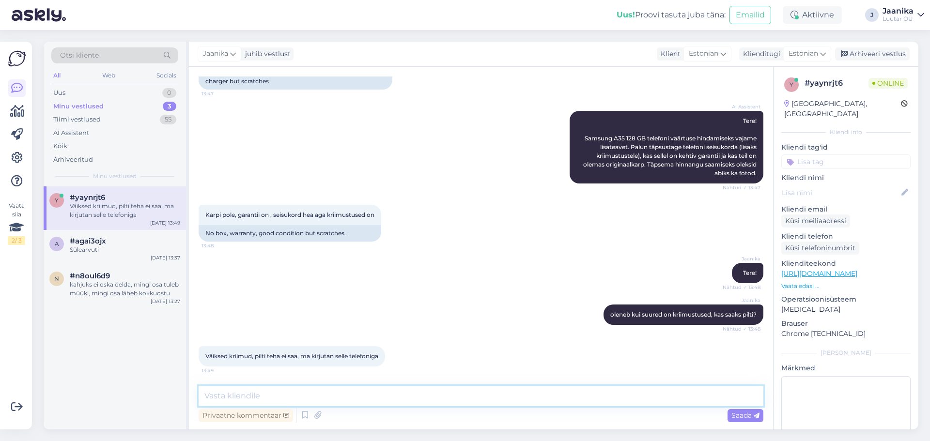
click at [277, 392] on textarea at bounding box center [481, 396] width 565 height 20
type textarea "uurin"
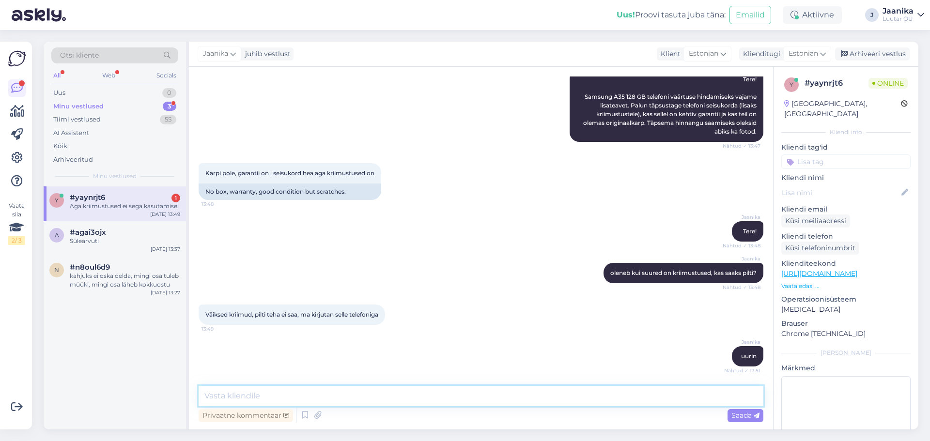
scroll to position [176, 0]
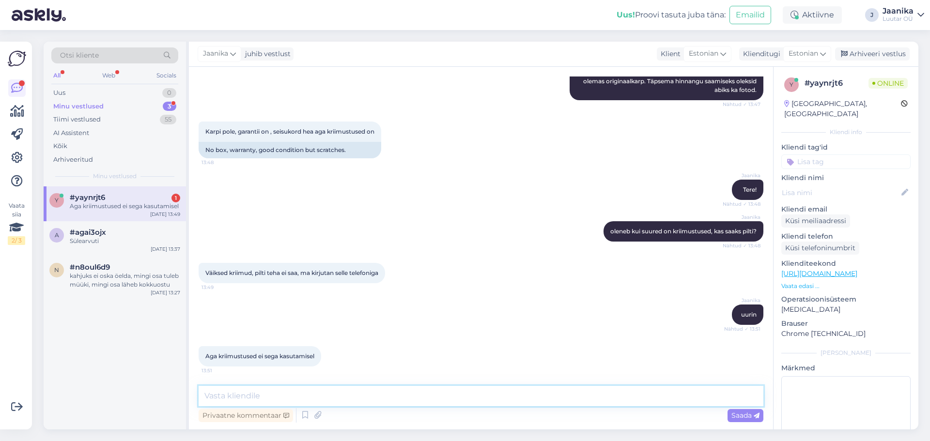
click at [293, 396] on textarea at bounding box center [481, 396] width 565 height 20
click at [294, 394] on textarea at bounding box center [481, 396] width 565 height 20
type textarea "meil on ikka oluline kui sügavad on kriimud"
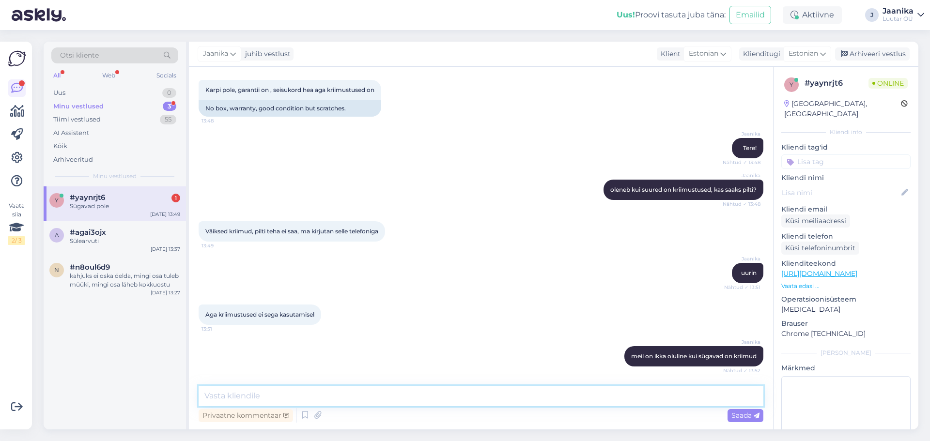
scroll to position [259, 0]
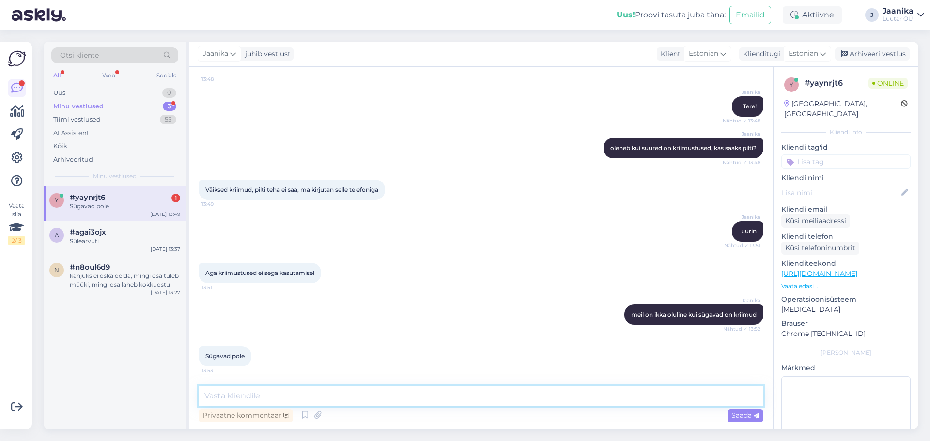
click at [348, 402] on textarea at bounding box center [481, 396] width 565 height 20
type textarea "kuni 40€"
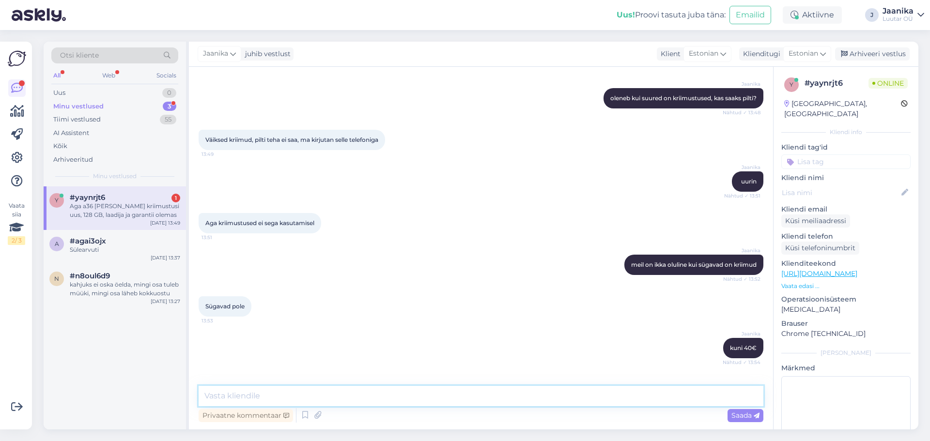
scroll to position [351, 0]
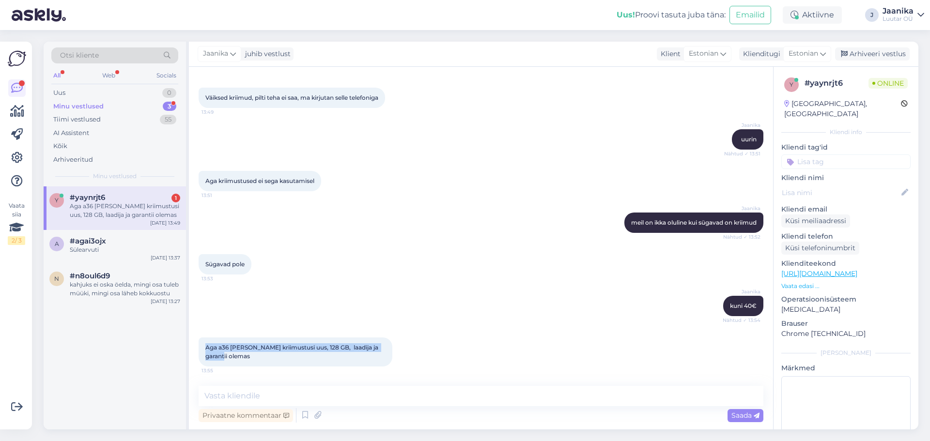
drag, startPoint x: 205, startPoint y: 347, endPoint x: 237, endPoint y: 358, distance: 33.4
click at [237, 358] on div "Aga a36 [PERSON_NAME] kriimustusi uus, 128 GB, laadija ja garantii olemas 13:55" at bounding box center [296, 351] width 194 height 29
copy span "Aga a36 [PERSON_NAME] kriimustusi uus, 128 GB, laadija ja garantii olemas"
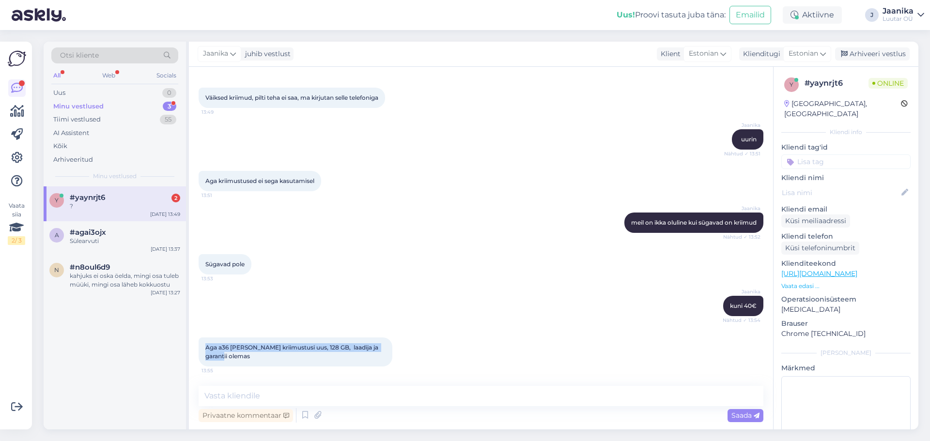
scroll to position [393, 0]
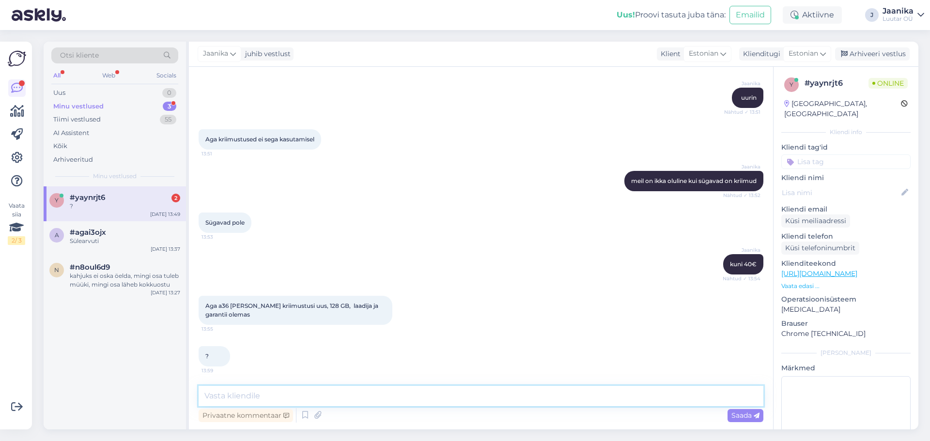
click at [269, 398] on textarea at bounding box center [481, 396] width 565 height 20
type textarea "kuni 90€"
